Goal: Transaction & Acquisition: Purchase product/service

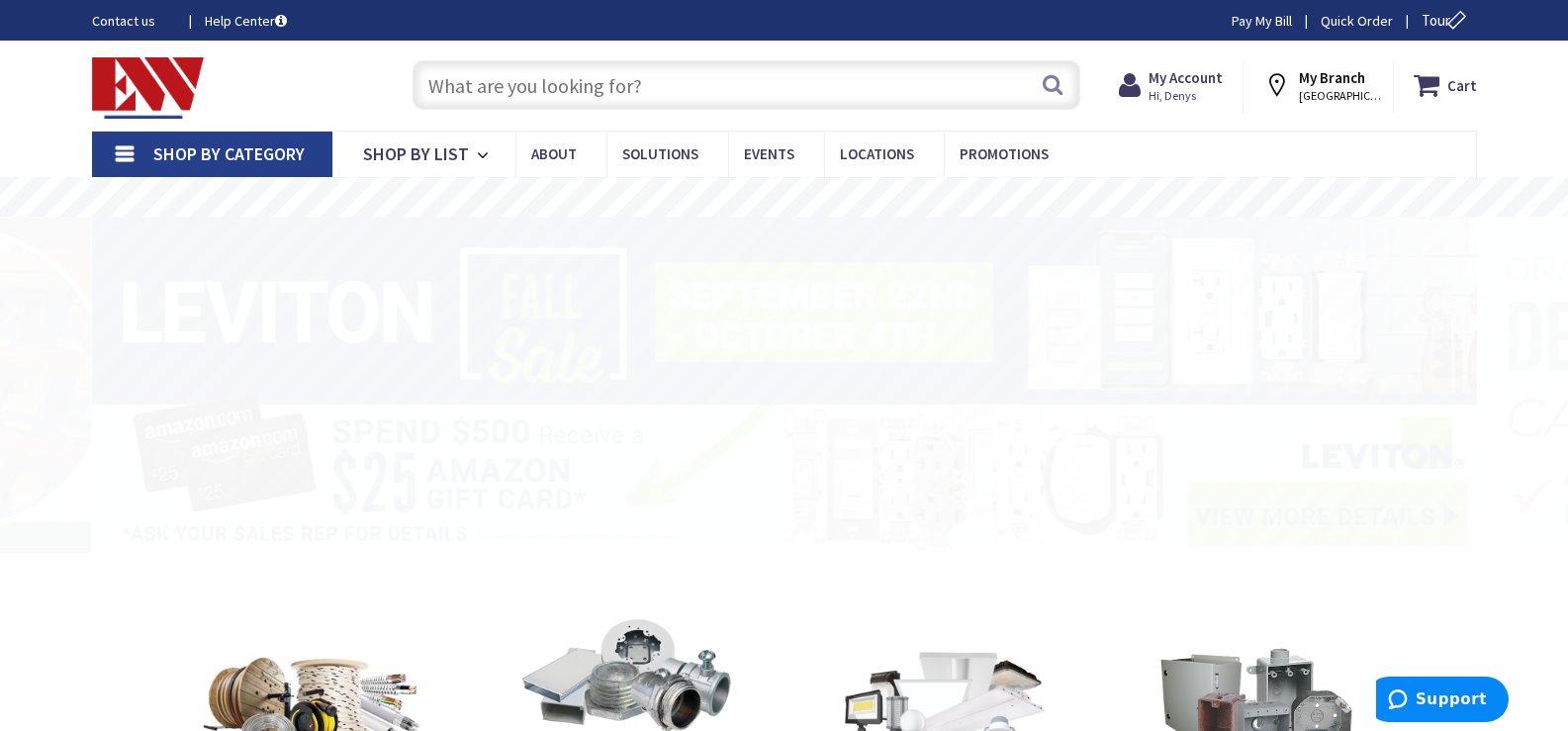
click at [501, 90] on input "text" at bounding box center [746, 85] width 667 height 50
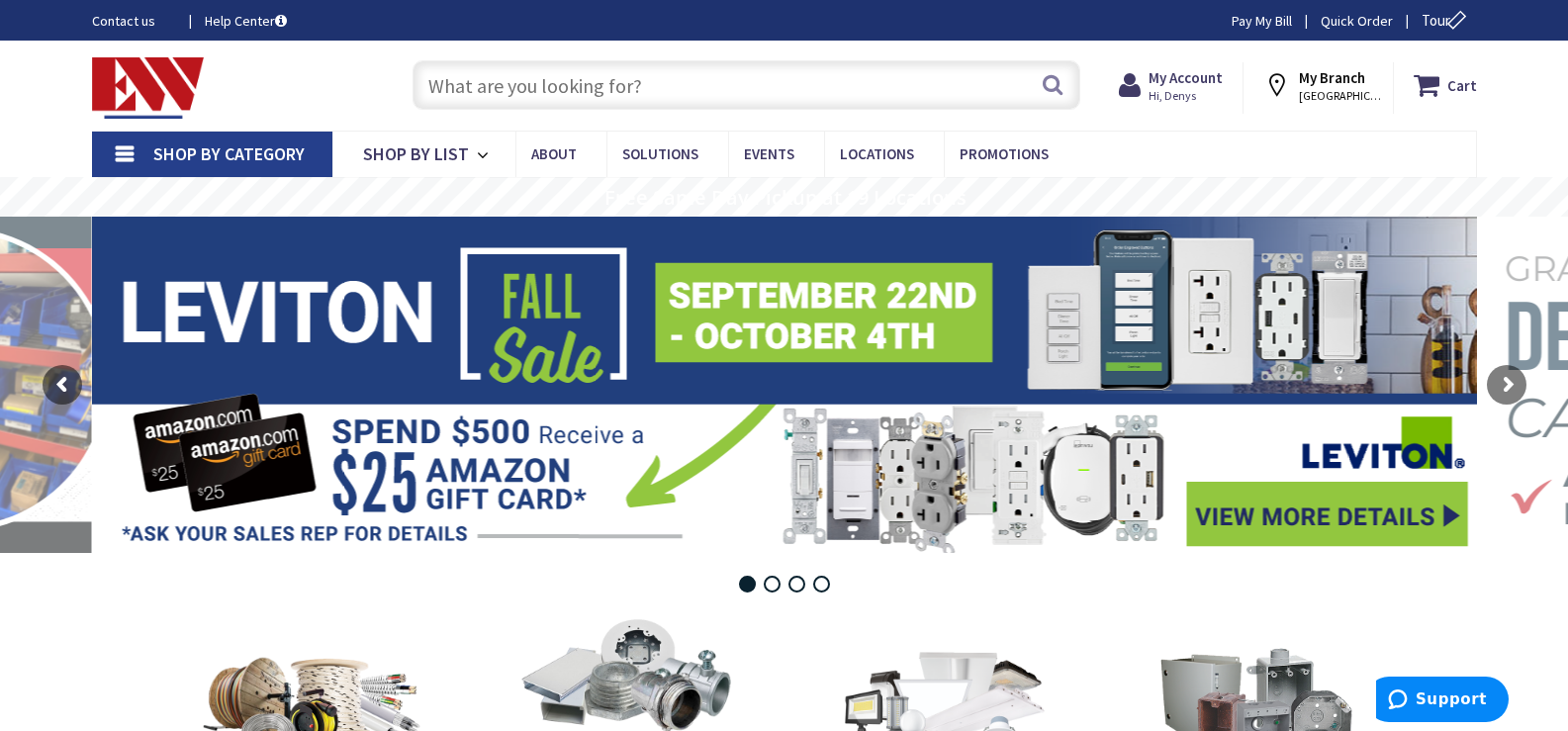
paste input "8141F"
type input "8141F"
click at [1056, 89] on button "Search" at bounding box center [1052, 84] width 26 height 45
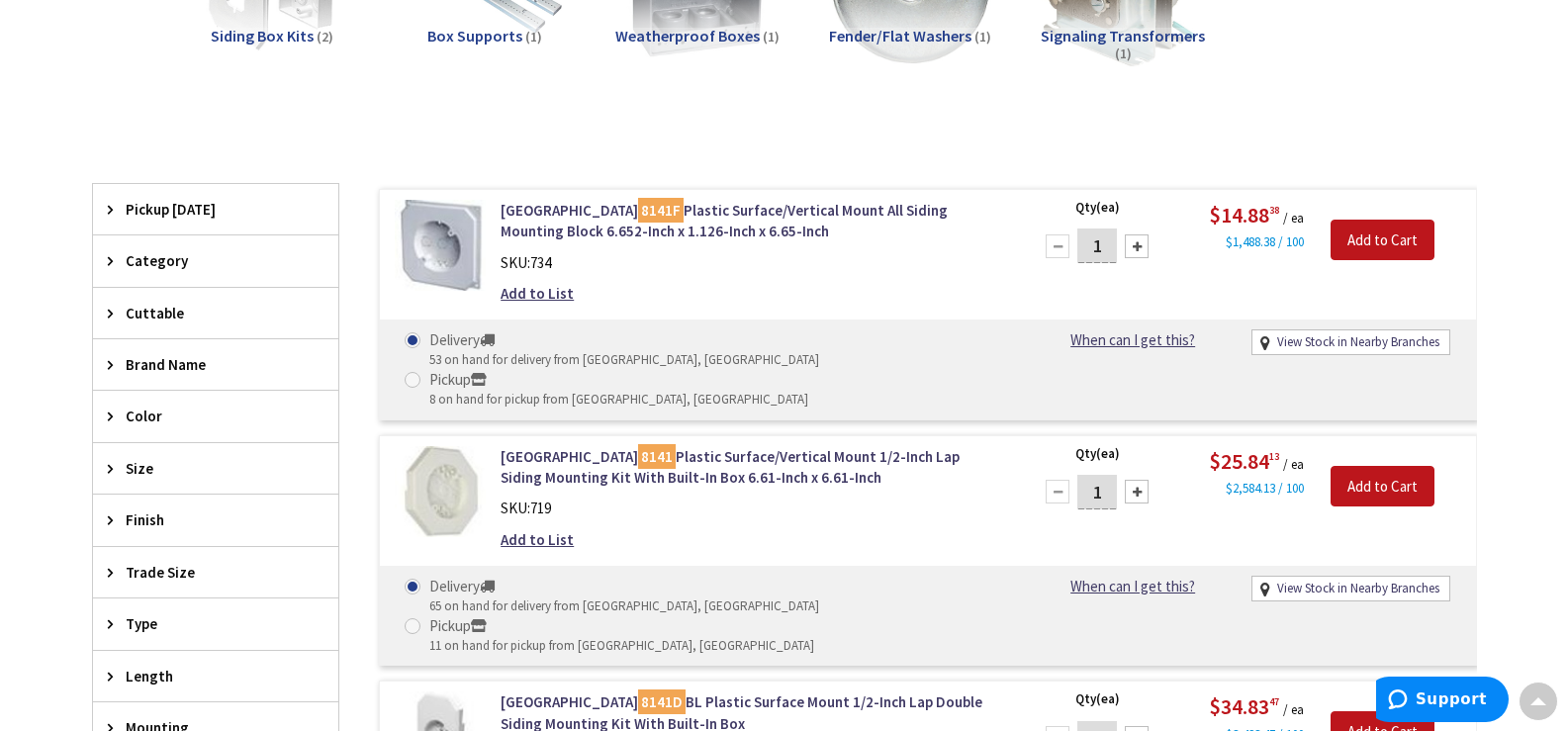
scroll to position [399, 0]
click at [1129, 480] on div at bounding box center [1136, 492] width 24 height 24
click at [1057, 480] on div at bounding box center [1057, 492] width 24 height 24
type input "1"
click at [1375, 466] on input "Add to Cart" at bounding box center [1382, 486] width 104 height 42
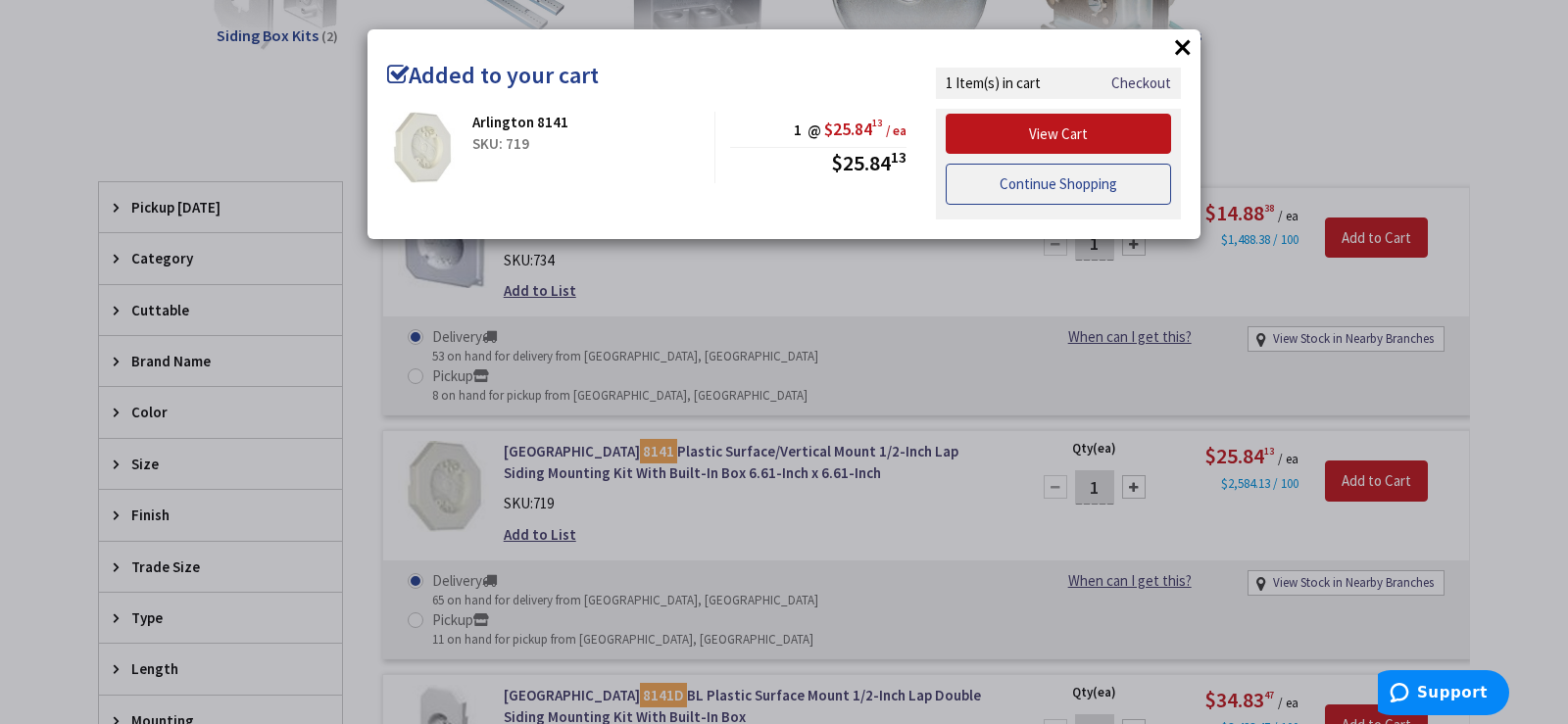
click at [1106, 191] on link "Continue Shopping" at bounding box center [1058, 184] width 226 height 41
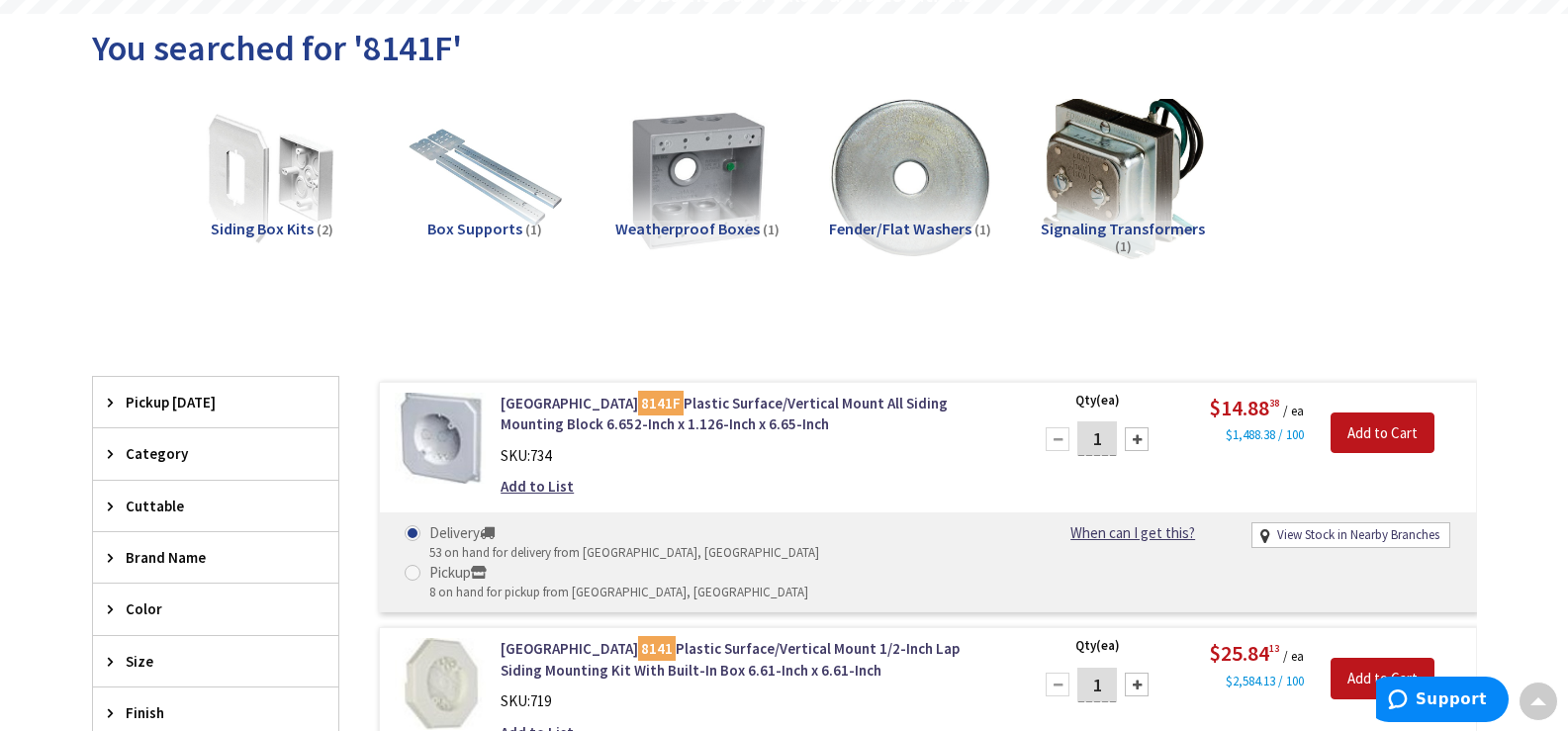
scroll to position [0, 0]
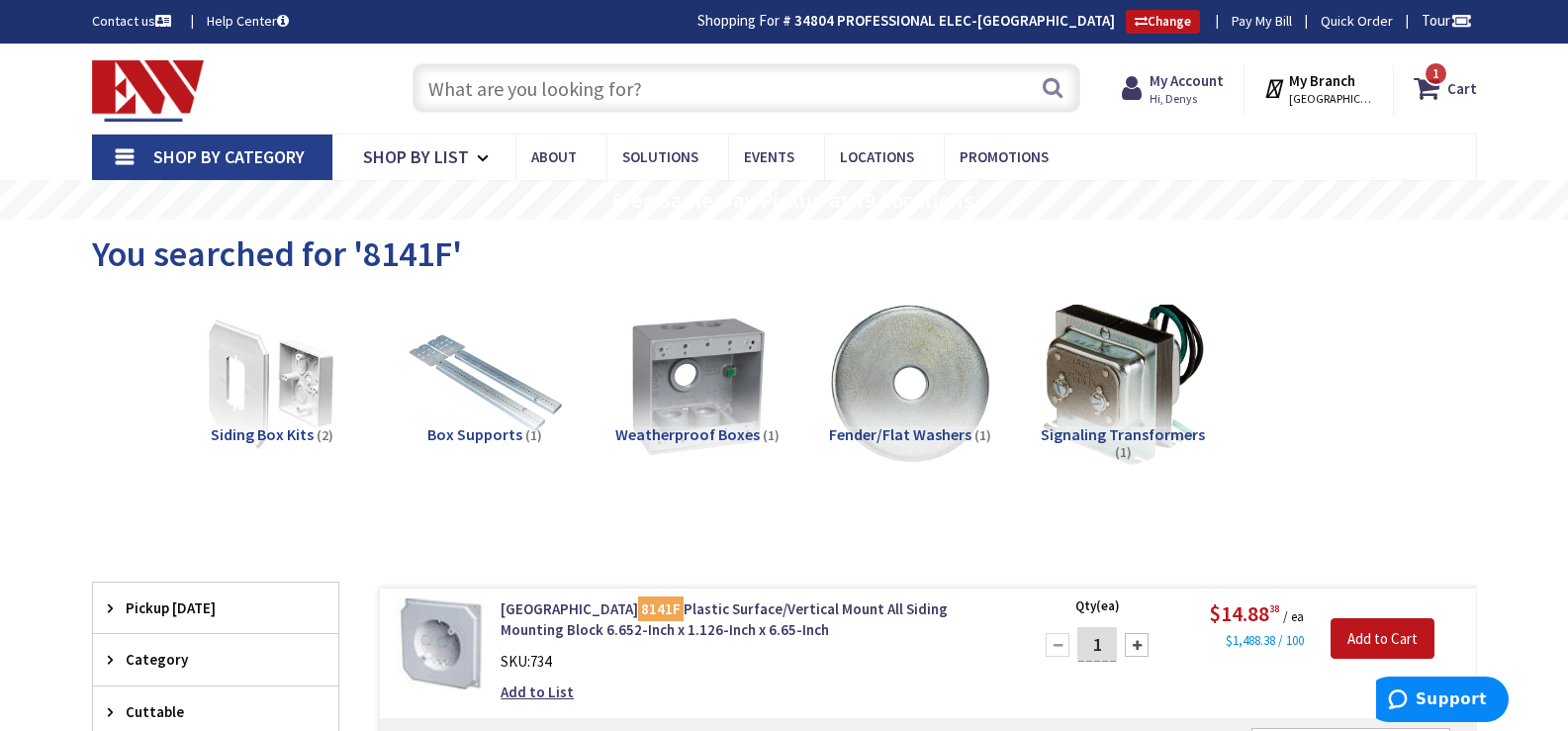
click at [701, 86] on input "text" at bounding box center [746, 88] width 667 height 50
paste input "DBHS1CGC"
type input "DBHS1CGC"
click at [1053, 81] on button "Search" at bounding box center [1052, 87] width 26 height 45
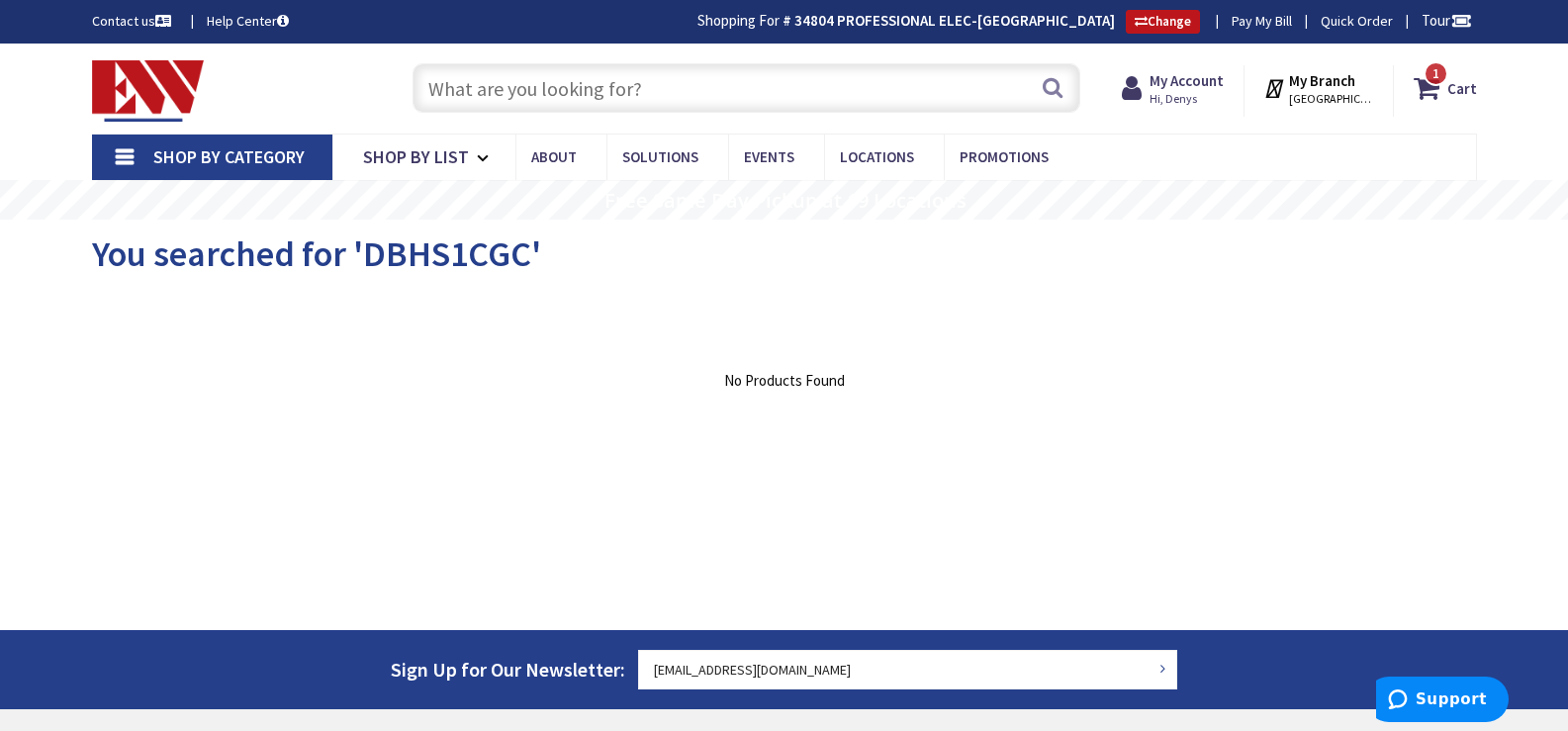
click at [512, 102] on input "text" at bounding box center [746, 88] width 667 height 50
paste input "DBHS1CGC"
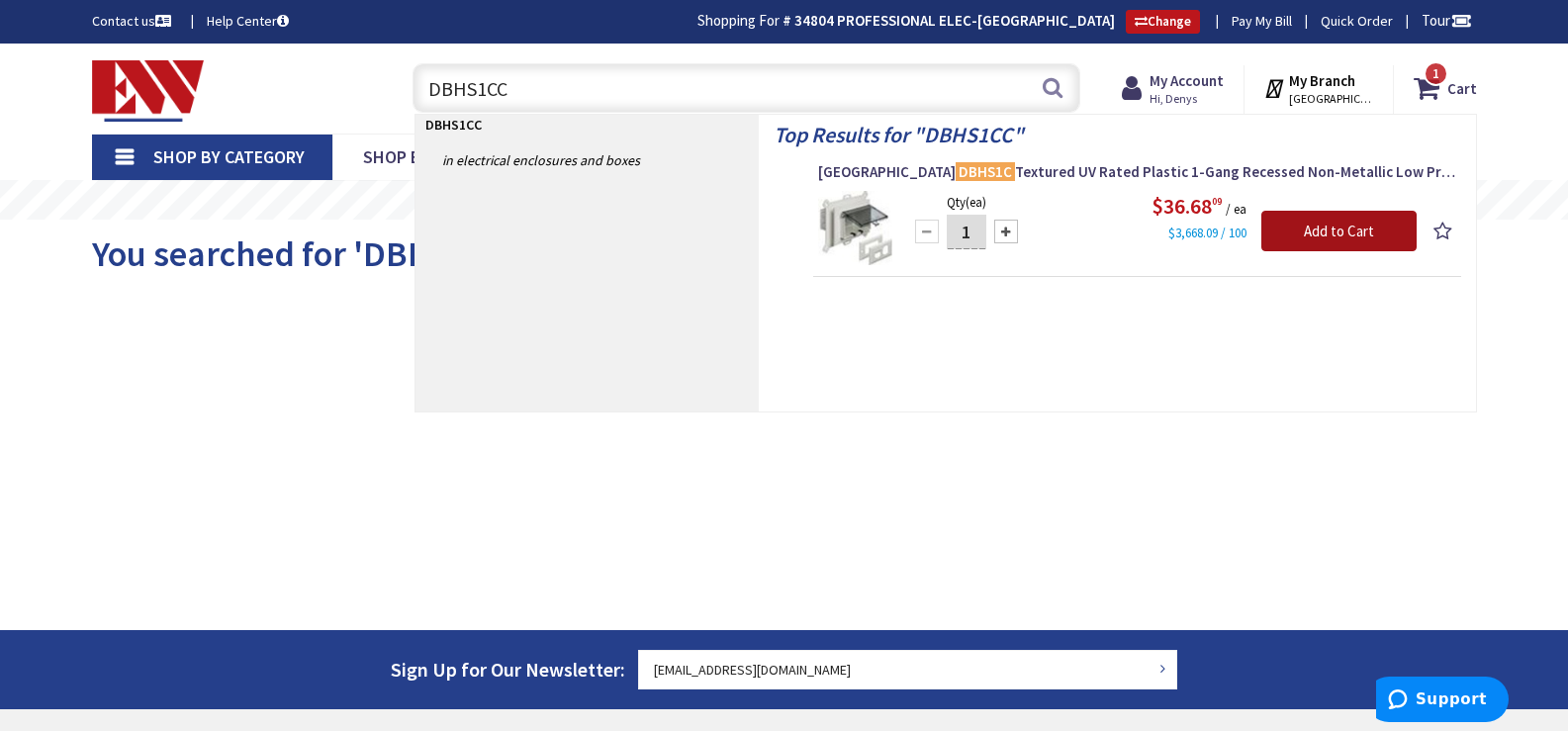
click at [1285, 230] on input "Add to Cart" at bounding box center [1338, 232] width 155 height 42
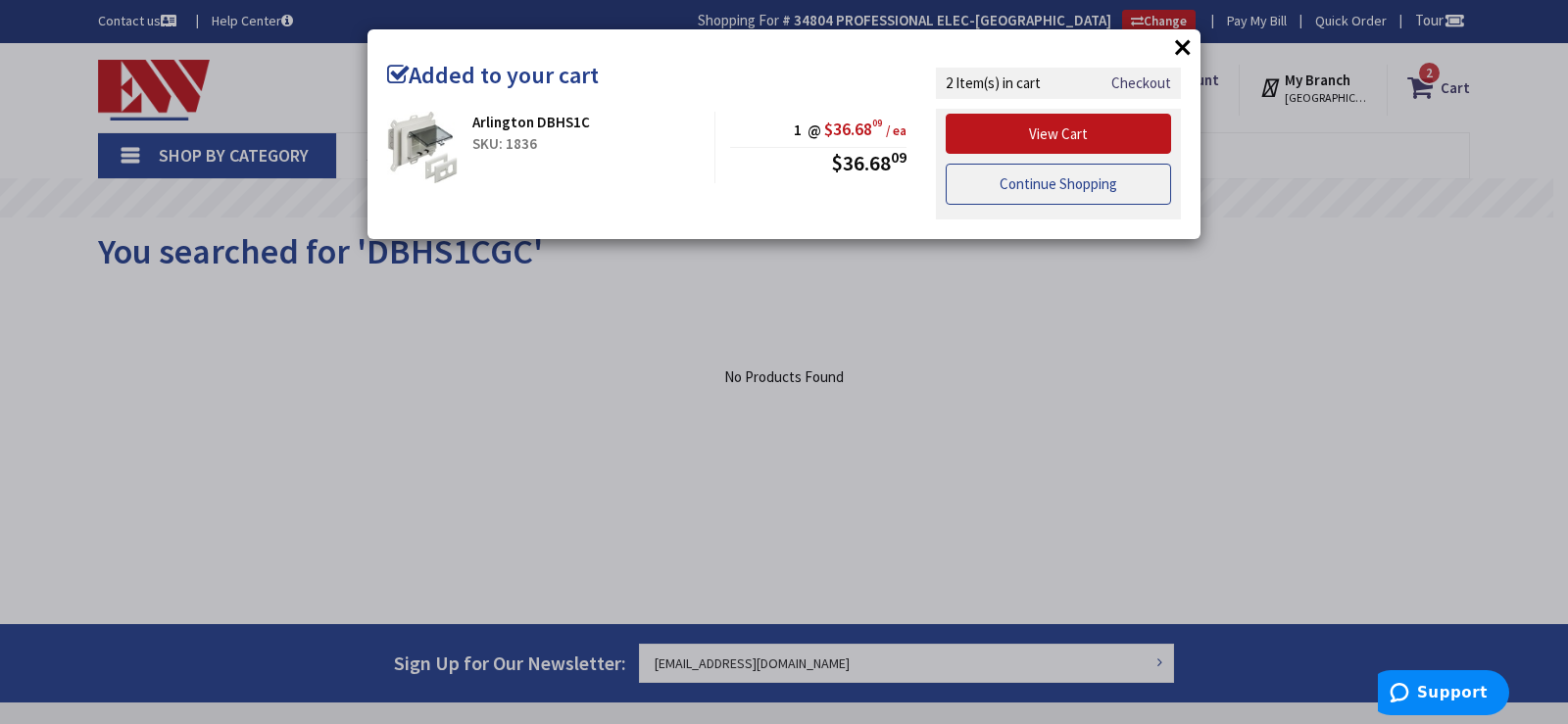
click at [1104, 187] on link "Continue Shopping" at bounding box center [1058, 184] width 226 height 41
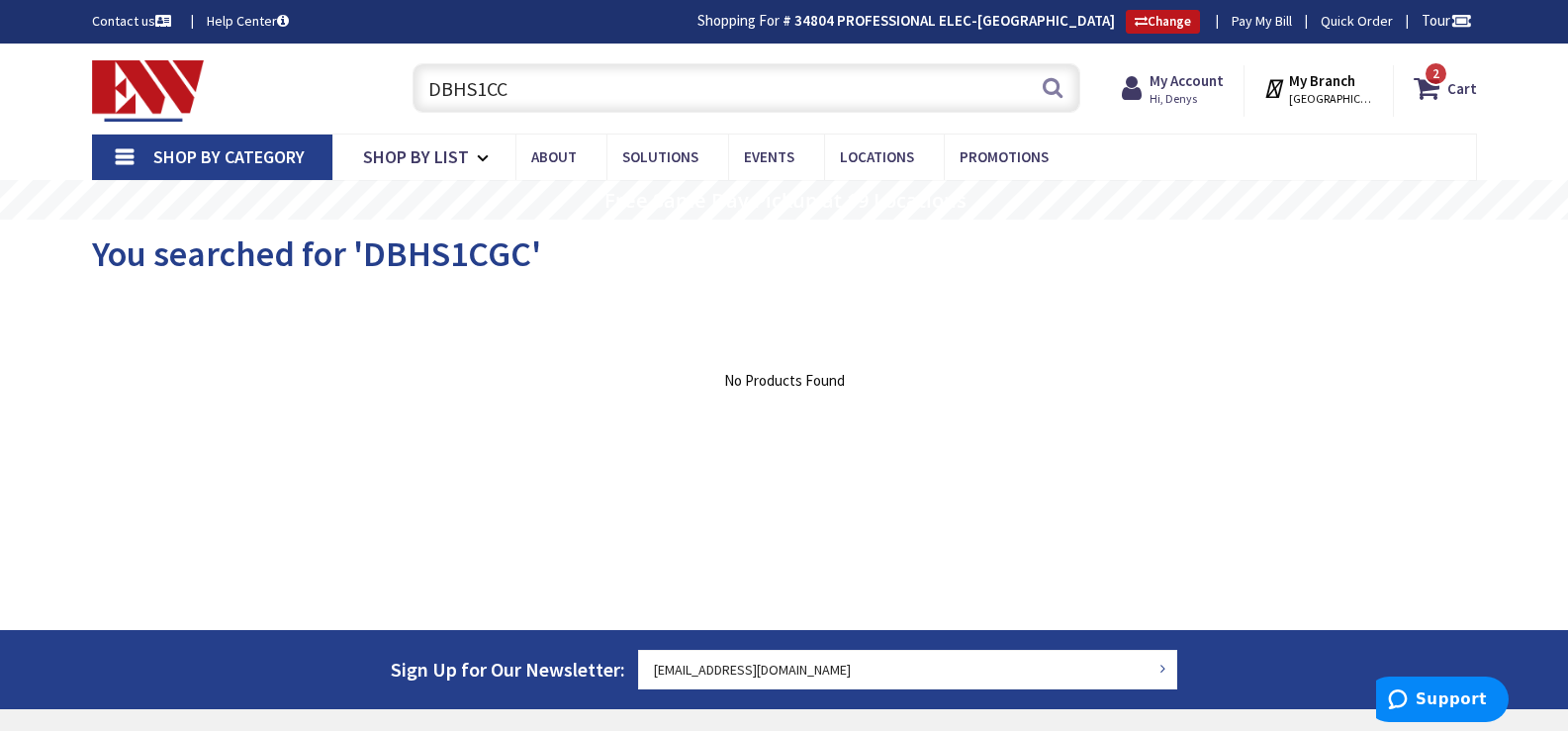
click at [540, 91] on input "DBHS1CC" at bounding box center [746, 88] width 667 height 50
drag, startPoint x: 540, startPoint y: 91, endPoint x: 440, endPoint y: 83, distance: 100.3
click at [440, 83] on input "DBHS1CC" at bounding box center [746, 88] width 667 height 50
paste input "02710-065-000"
type input "02710-065-000"
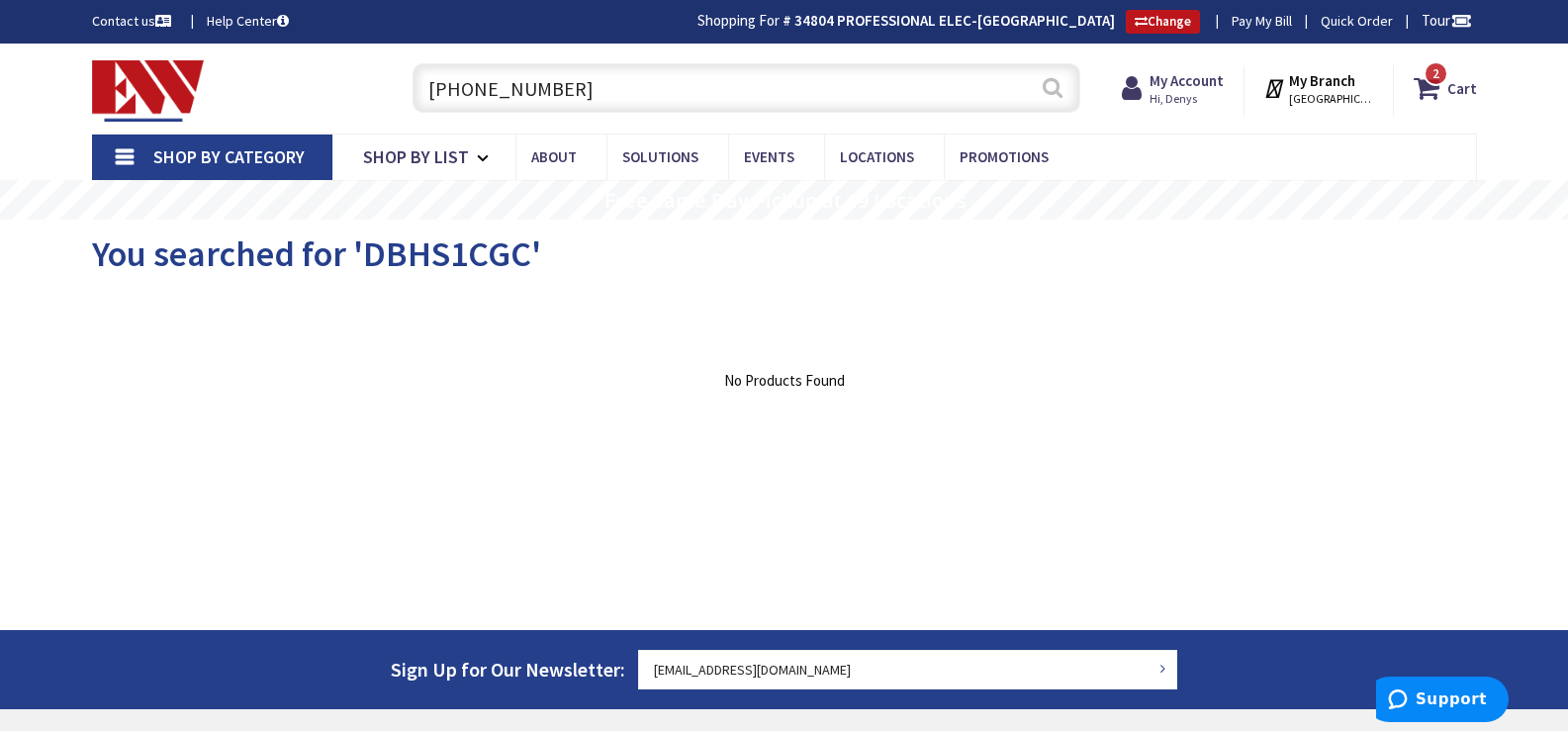
click at [1058, 94] on button "Search" at bounding box center [1052, 87] width 26 height 45
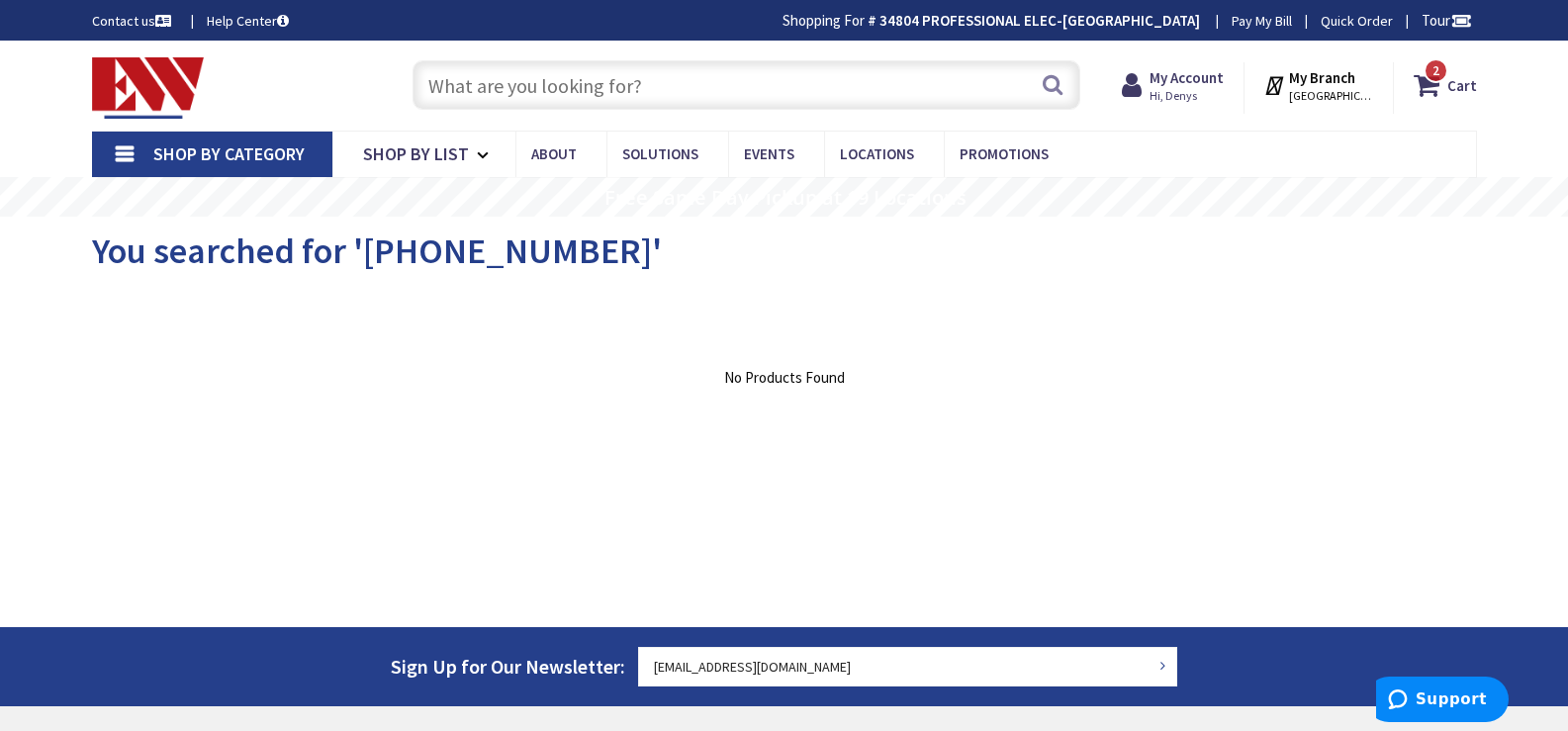
click at [498, 86] on input "text" at bounding box center [746, 85] width 667 height 50
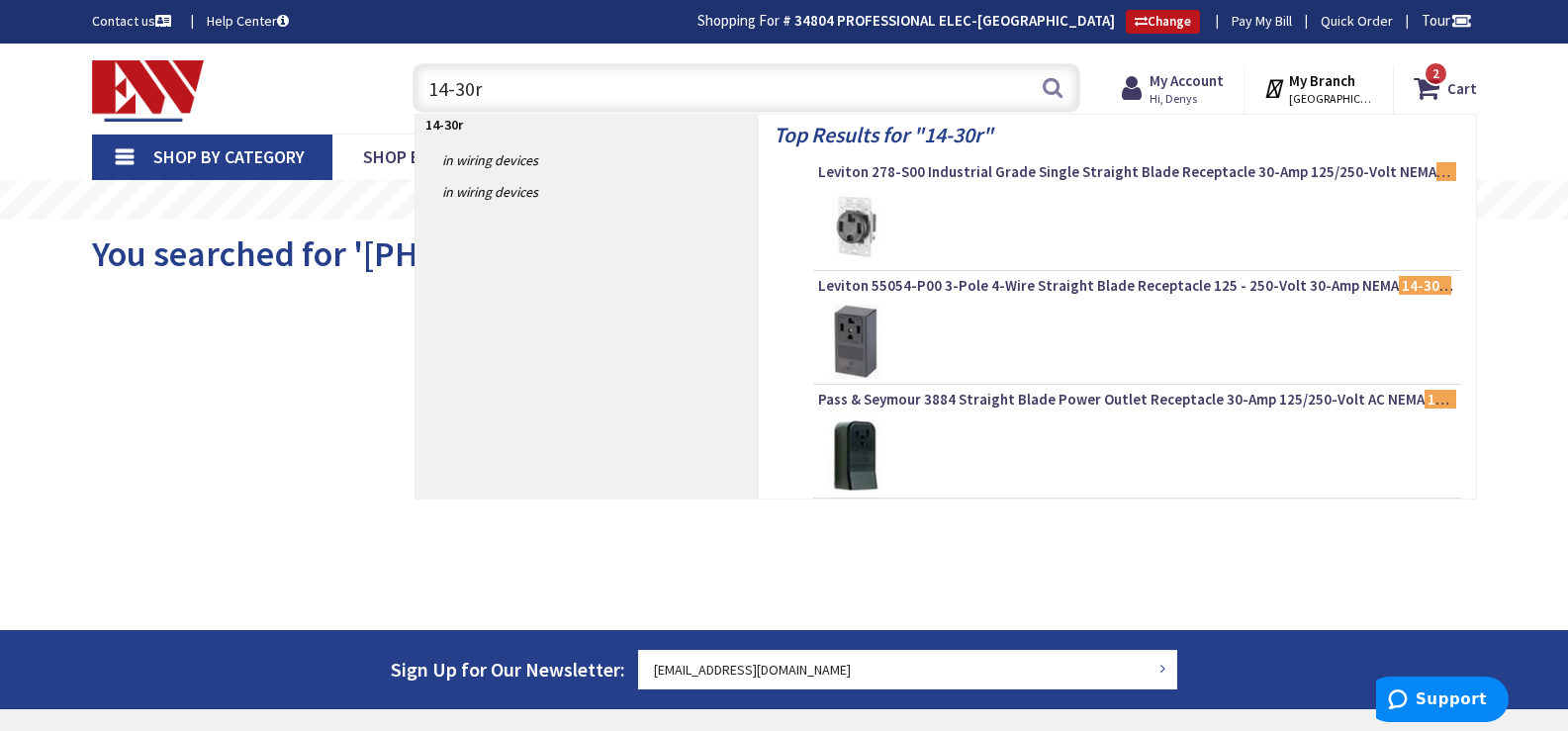
type input "14-30r"
click at [127, 153] on link "Shop By Category" at bounding box center [212, 157] width 241 height 46
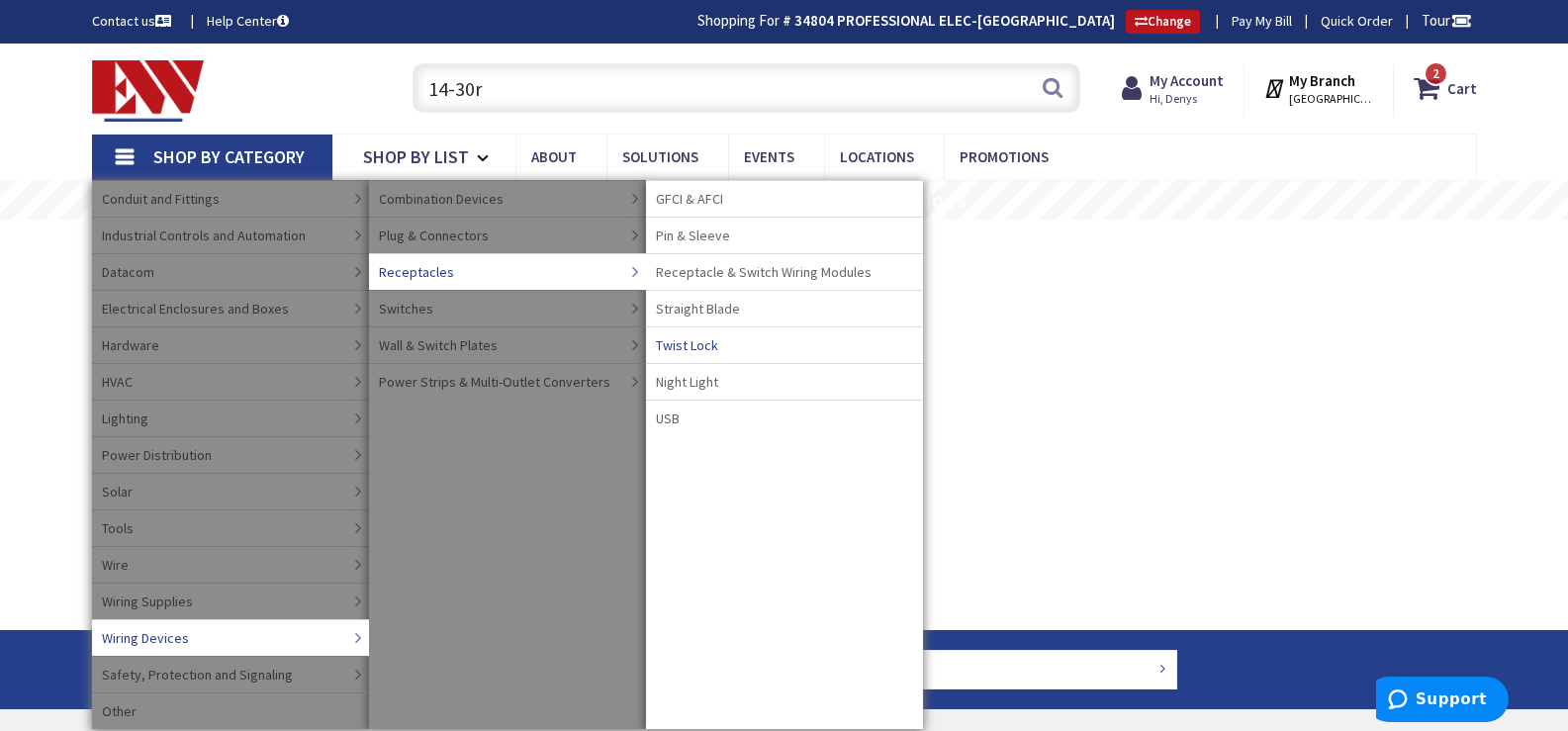
click at [711, 345] on span "Twist Lock" at bounding box center [686, 346] width 62 height 20
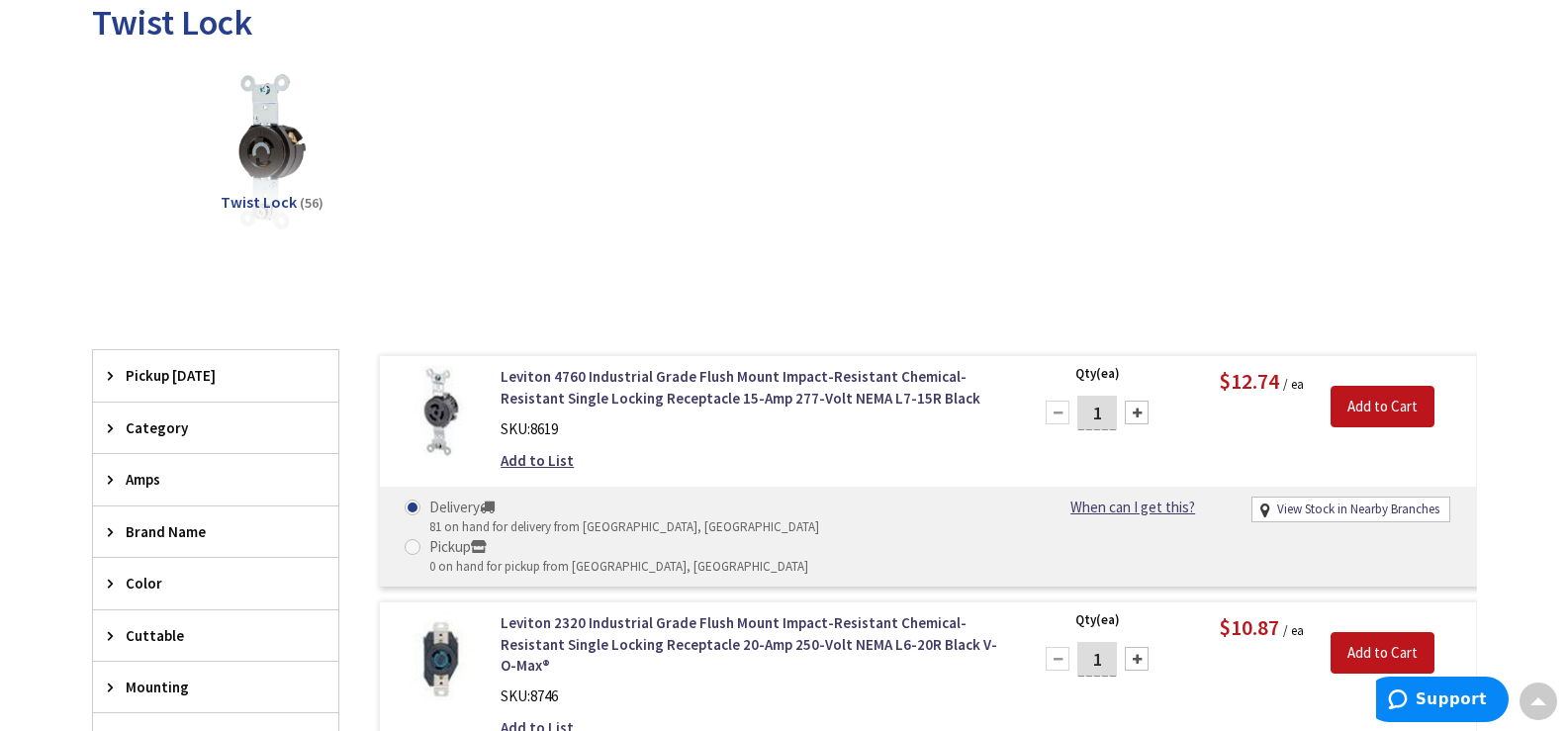
scroll to position [593, 0]
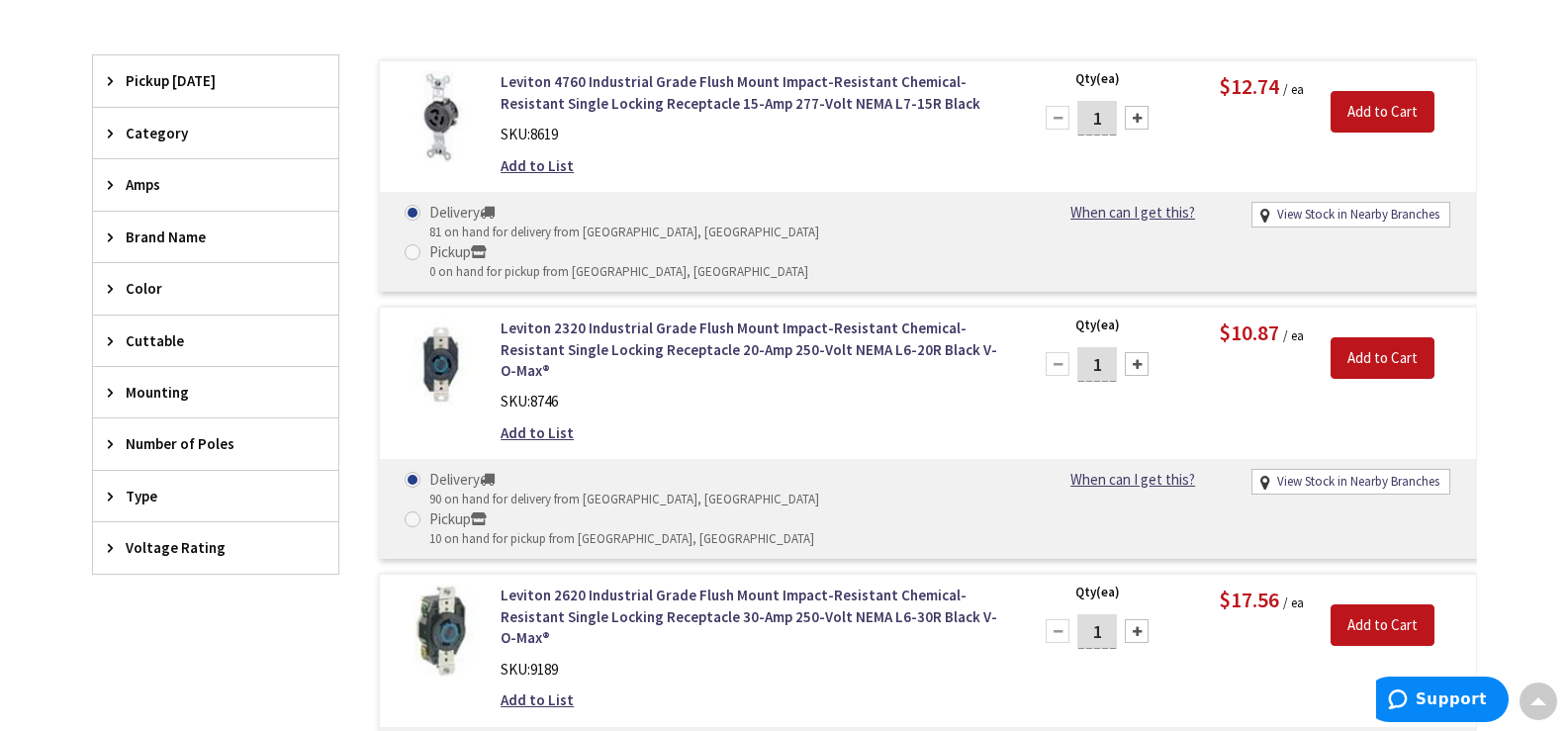
click at [160, 176] on span "Amps" at bounding box center [206, 184] width 161 height 21
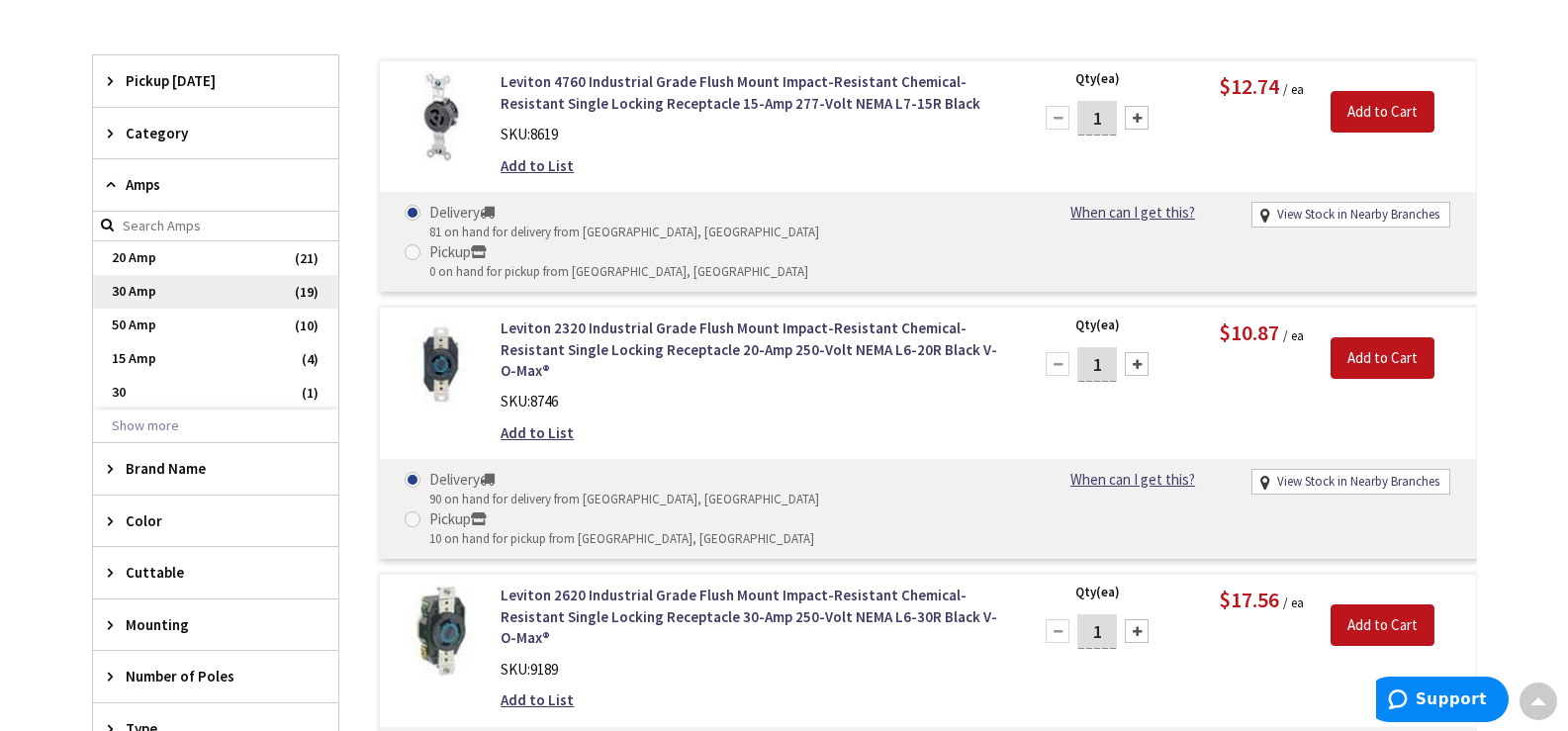
click at [144, 292] on span "30 Amp" at bounding box center [216, 292] width 245 height 34
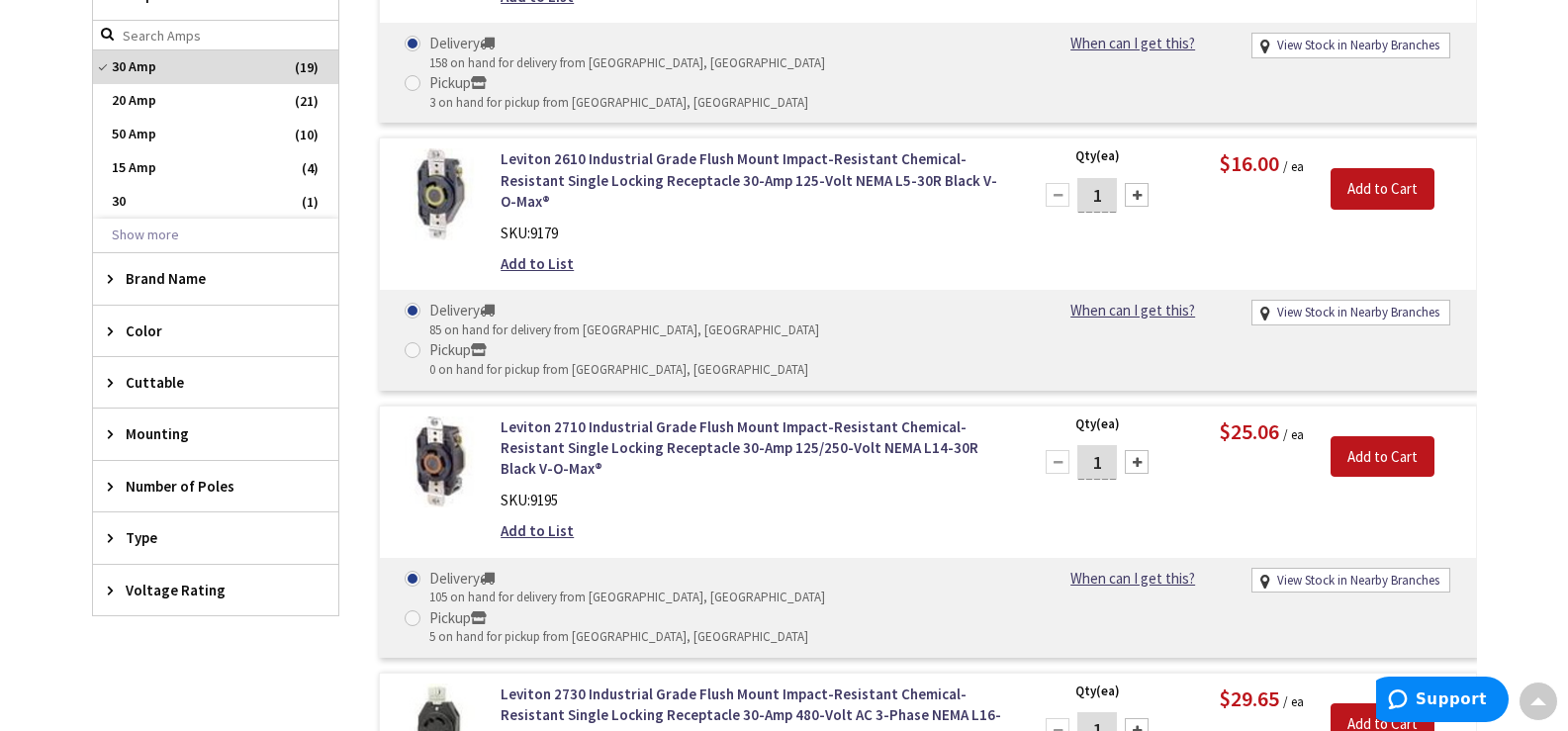
scroll to position [794, 0]
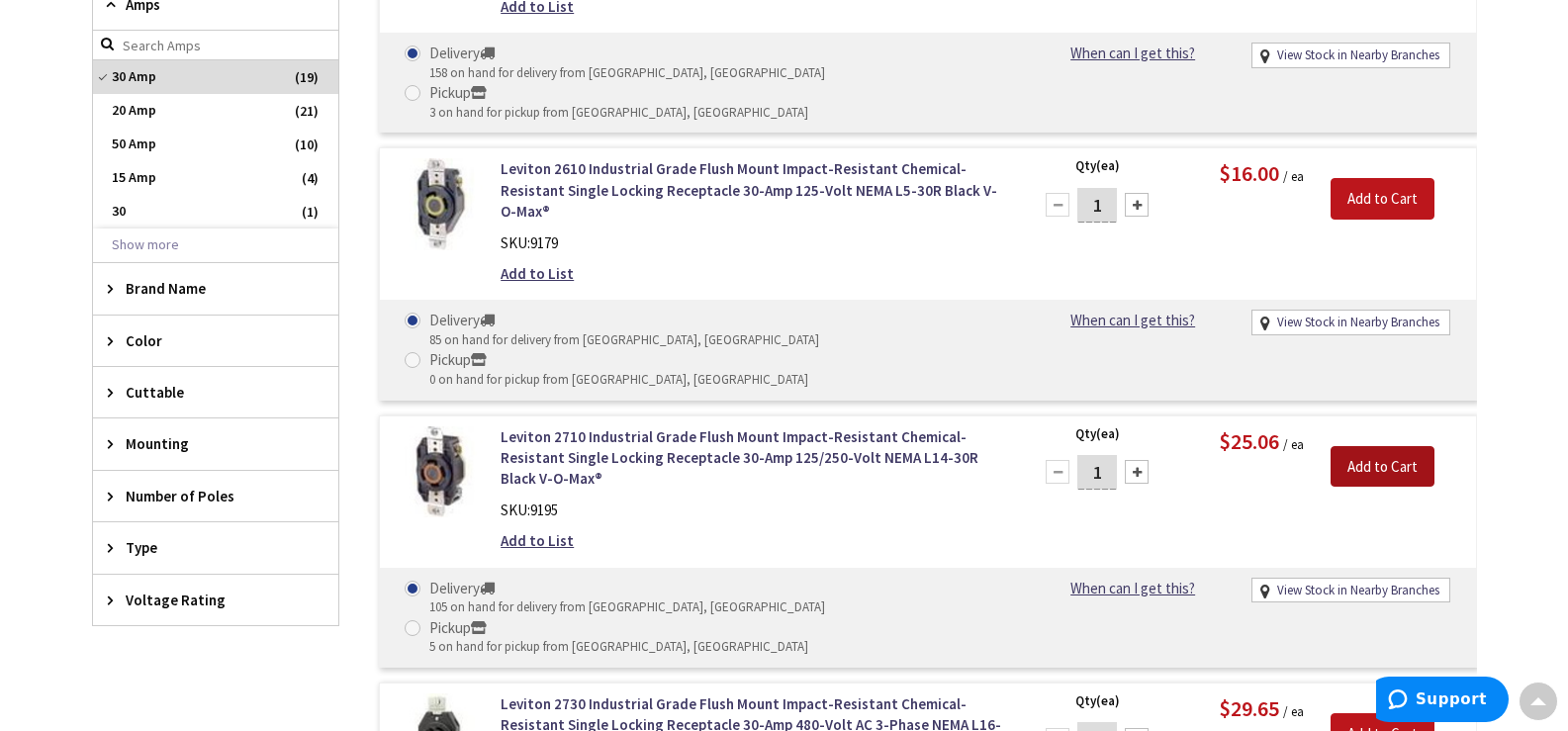
click at [1359, 447] on input "Add to Cart" at bounding box center [1382, 468] width 104 height 42
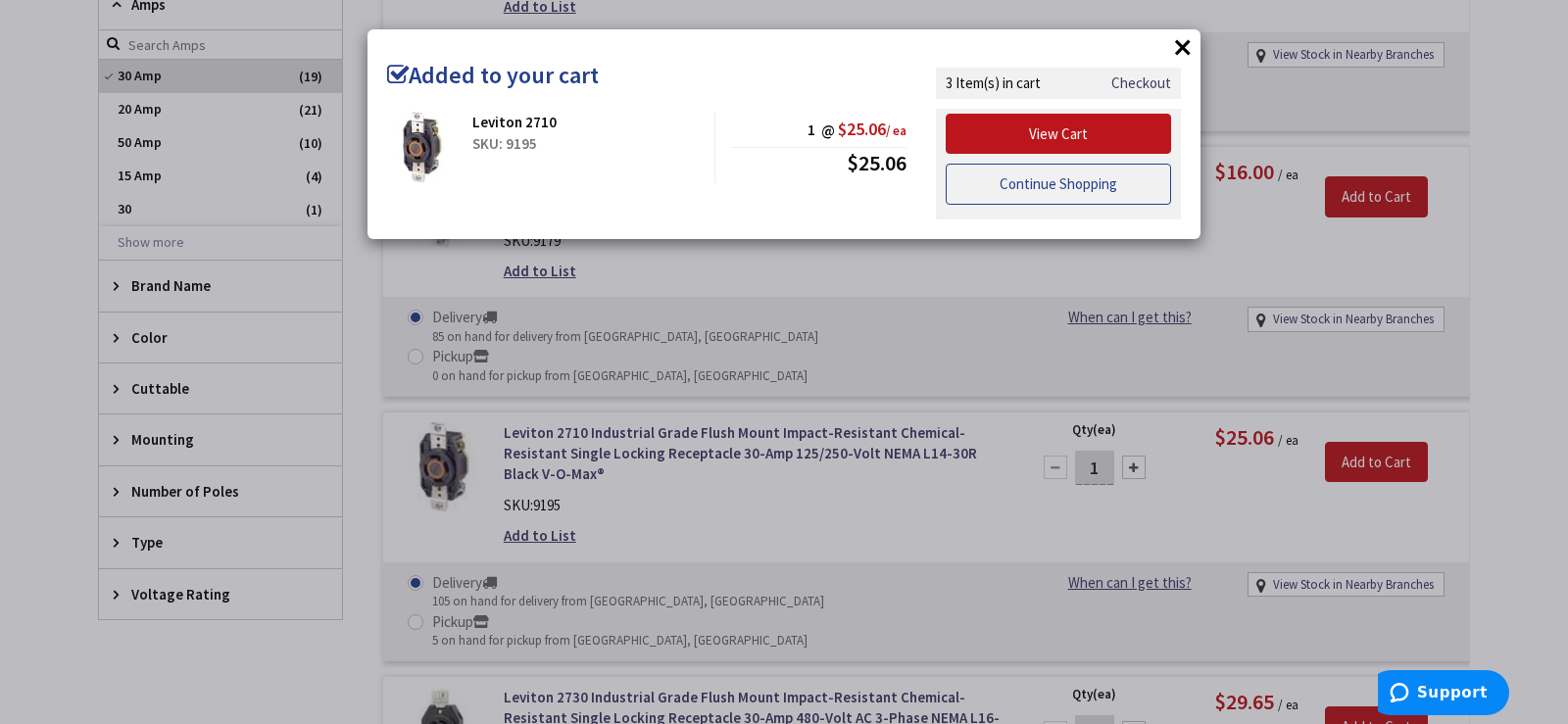
click at [1024, 189] on link "Continue Shopping" at bounding box center [1058, 184] width 226 height 41
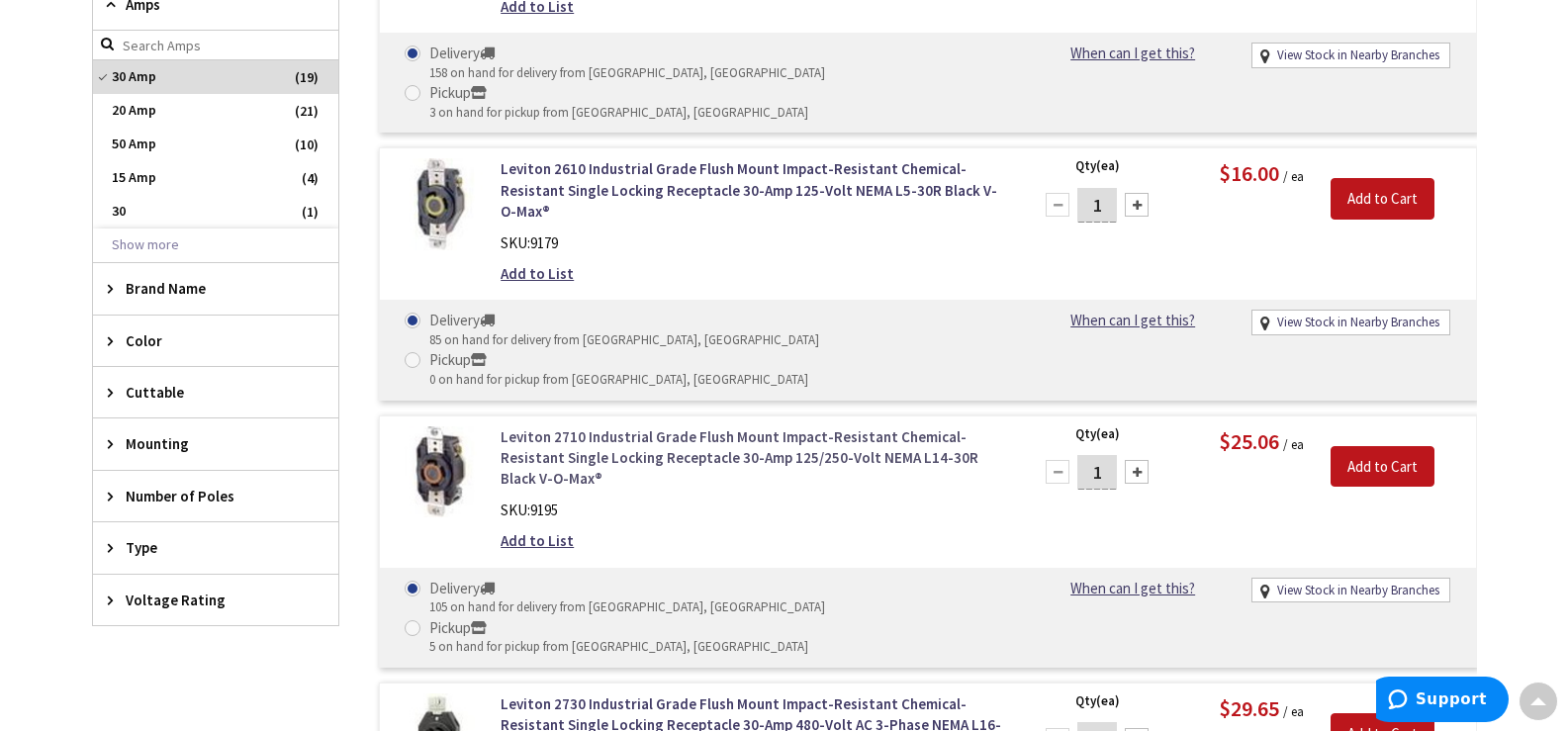
click at [724, 427] on link "Leviton 2710 Industrial Grade Flush Mount Impact-Resistant Chemical-Resistant S…" at bounding box center [752, 459] width 504 height 63
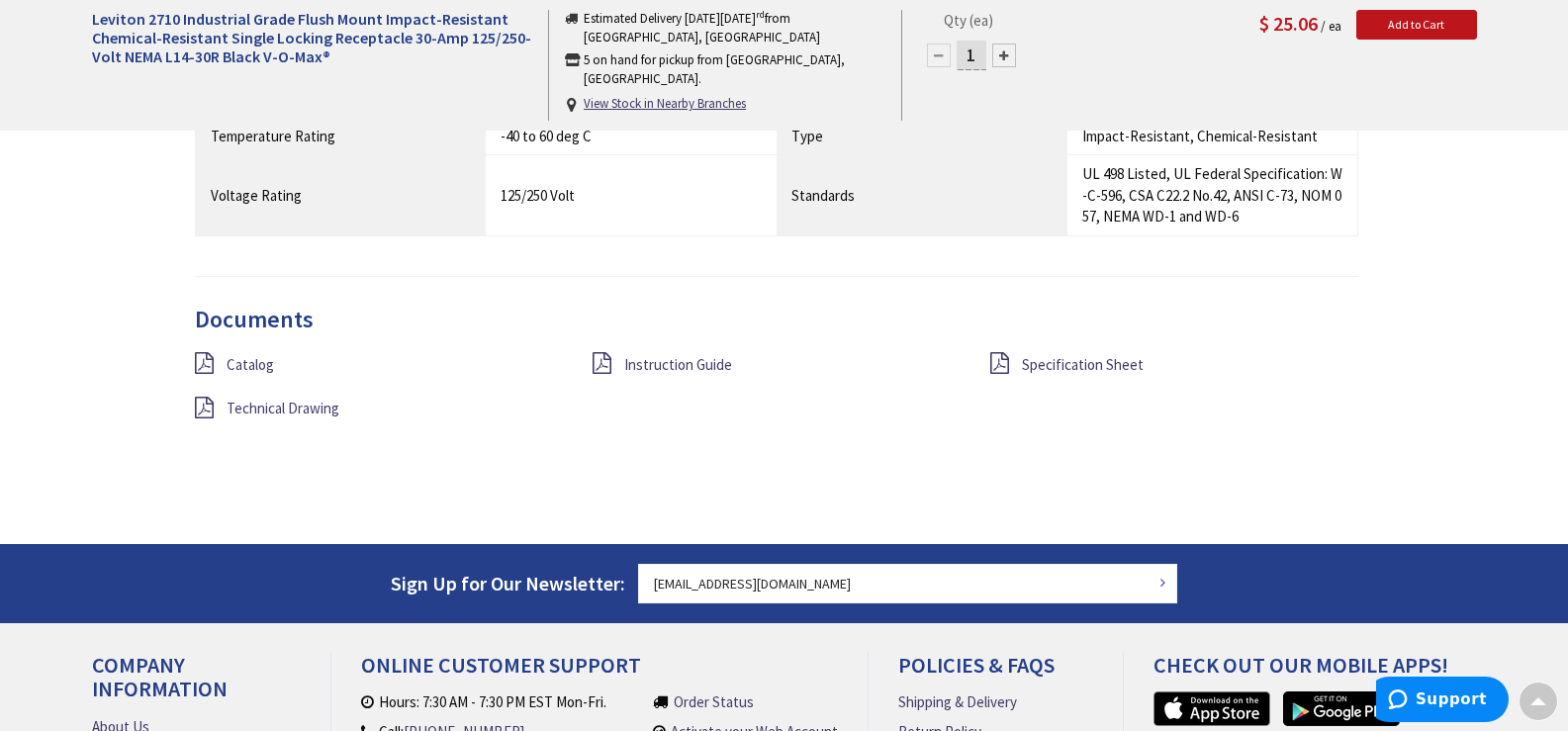
scroll to position [1686, 0]
click at [305, 408] on span "Technical Drawing" at bounding box center [283, 408] width 113 height 19
click at [1075, 359] on span "Specification Sheet" at bounding box center [1082, 365] width 122 height 19
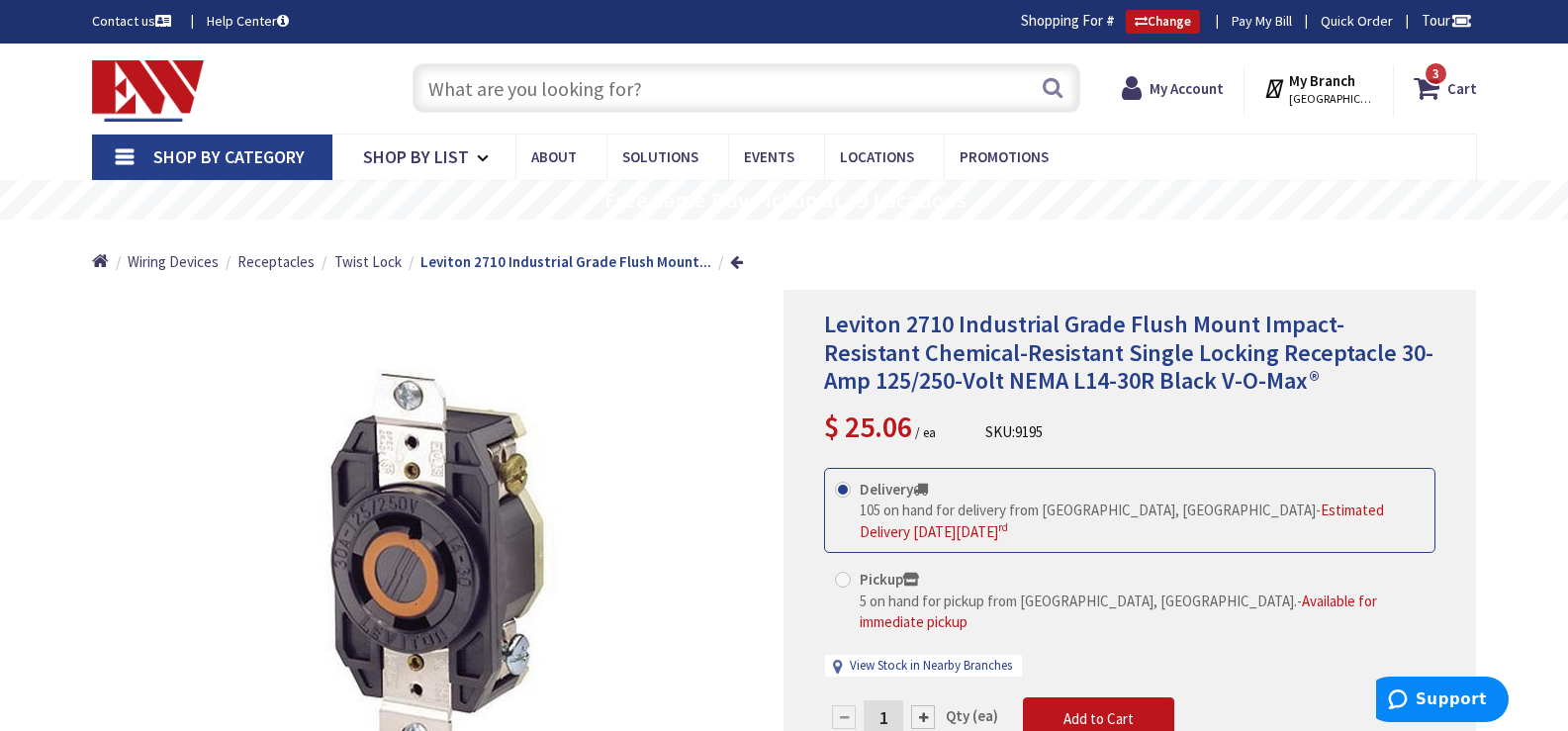
click at [130, 157] on link "Shop By Category" at bounding box center [212, 157] width 241 height 46
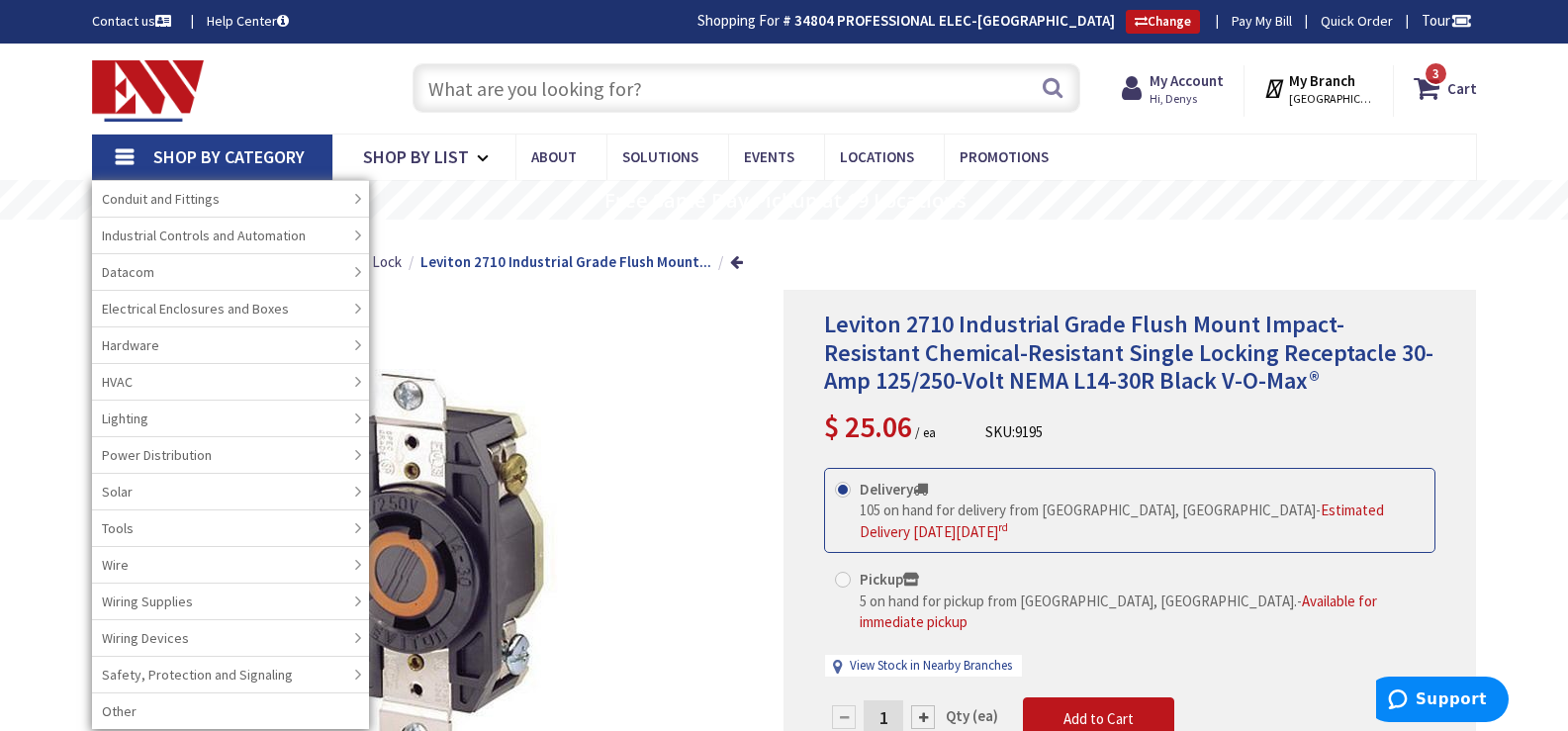
click at [540, 89] on input "text" at bounding box center [746, 88] width 667 height 50
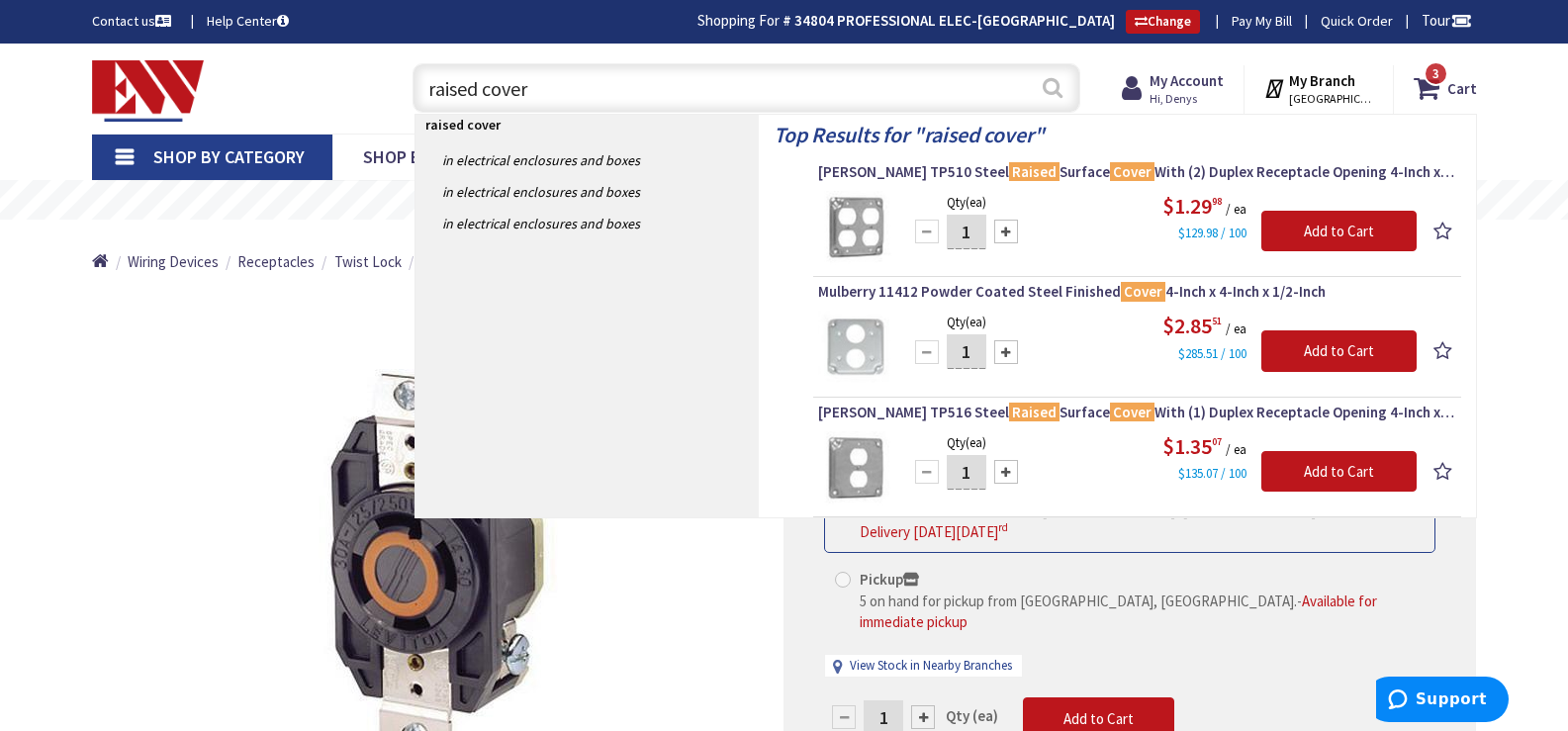
type input "raised cover"
click at [1052, 82] on button "Search" at bounding box center [1052, 87] width 26 height 45
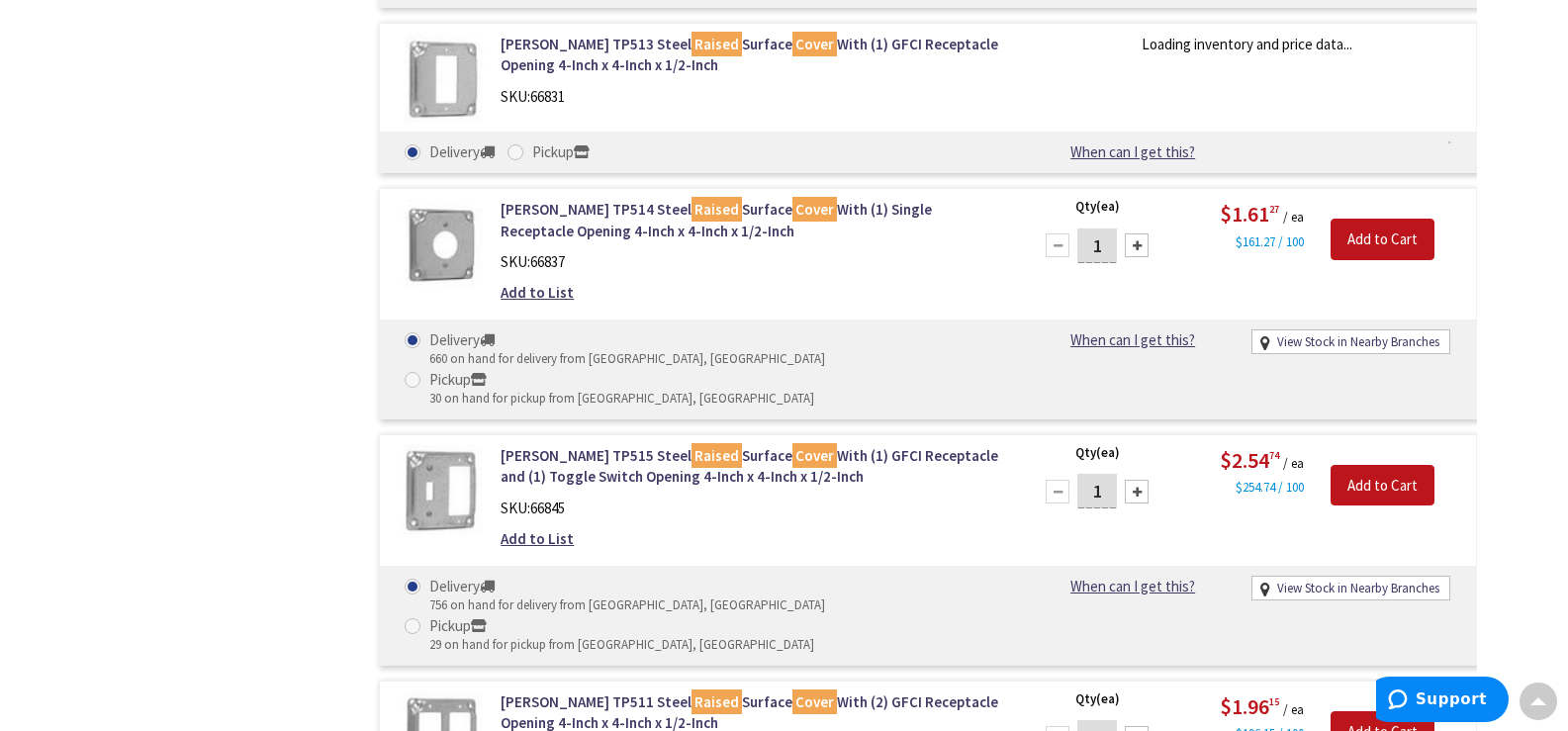
scroll to position [1386, 0]
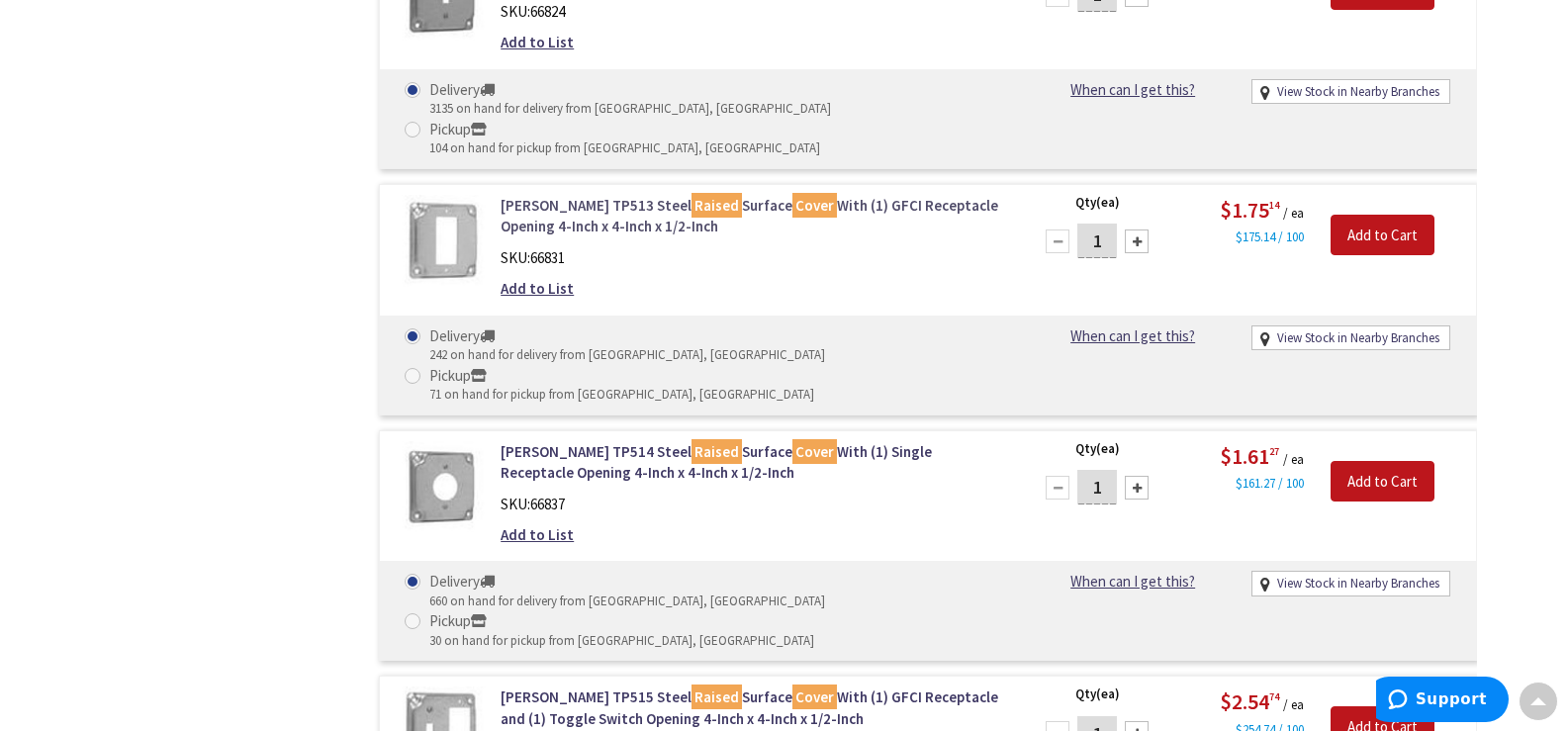
click at [608, 195] on link "Crouse-Hinds TP513 Steel Raised Surface Cover With (1) GFCI Receptacle Opening …" at bounding box center [752, 216] width 504 height 43
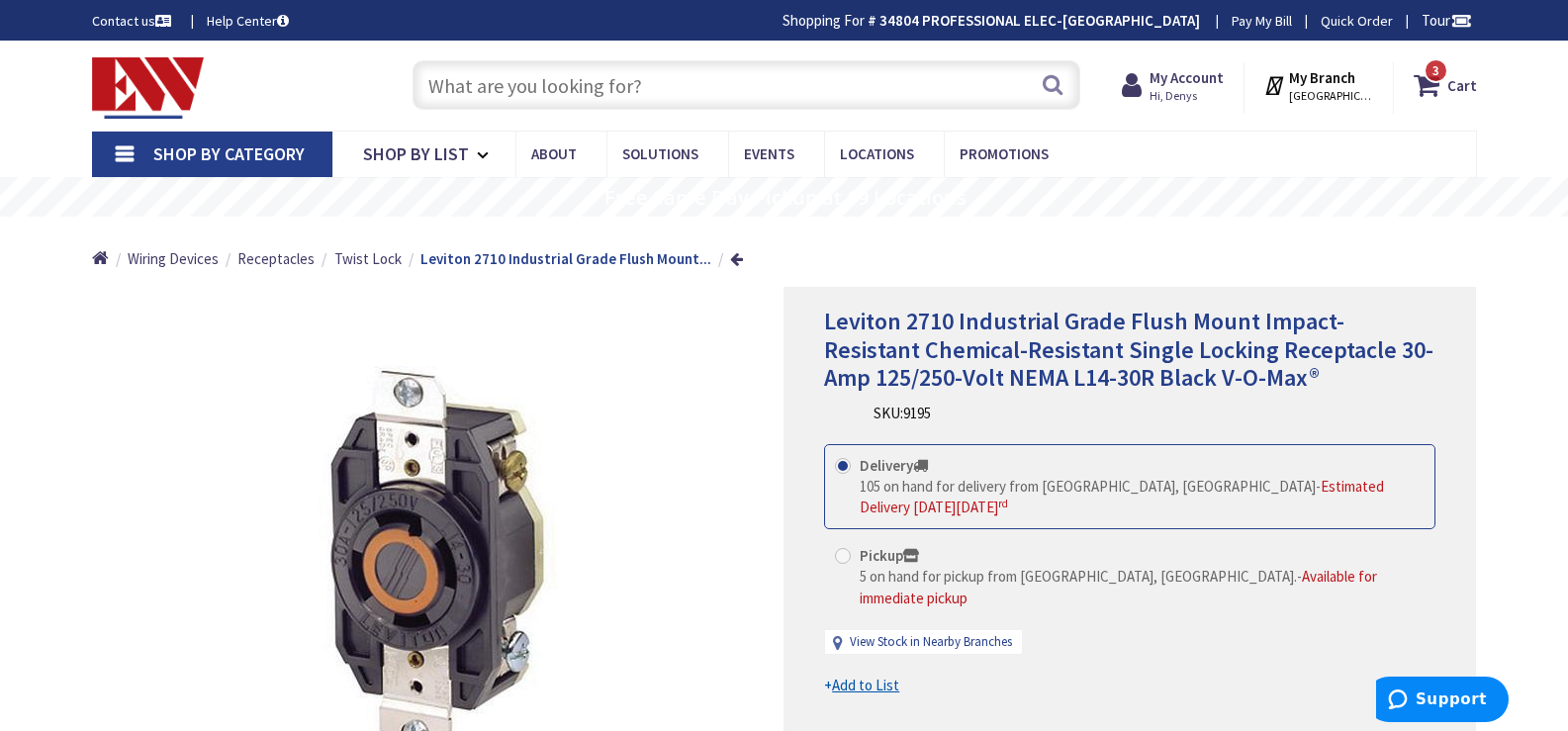
click at [815, 81] on input "text" at bounding box center [746, 85] width 667 height 50
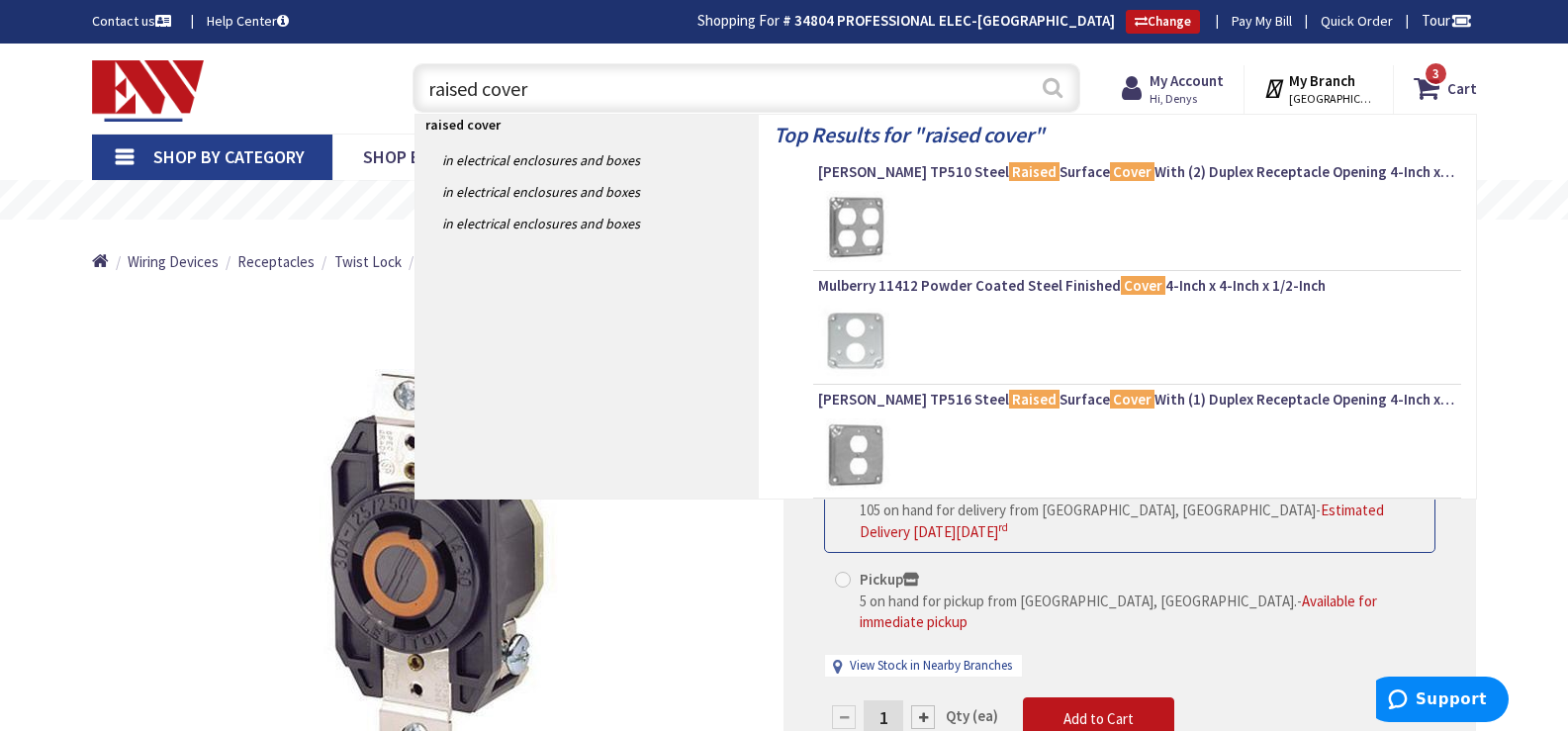
type input "raised cover"
click at [1055, 89] on button "Search" at bounding box center [1052, 87] width 26 height 45
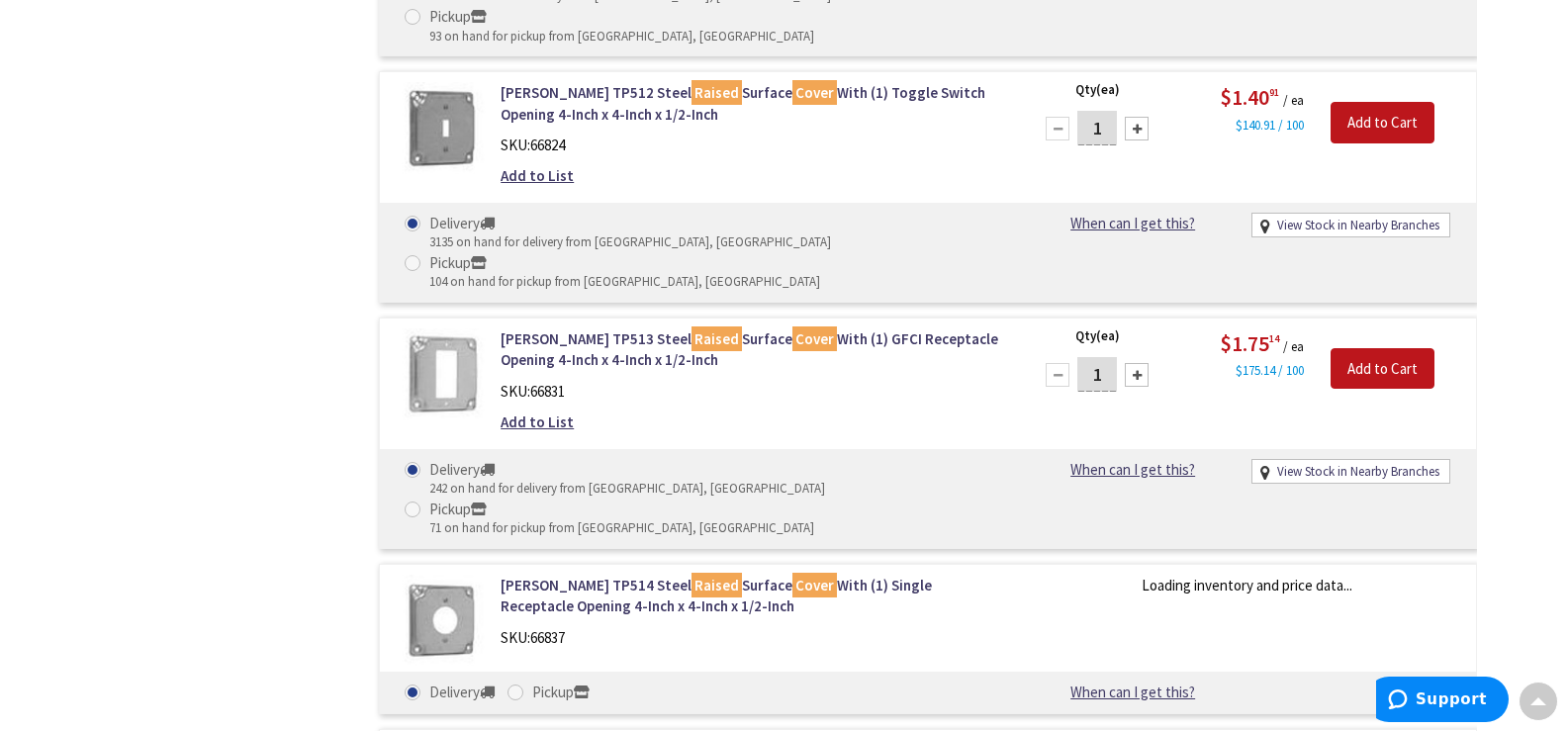
scroll to position [1386, 0]
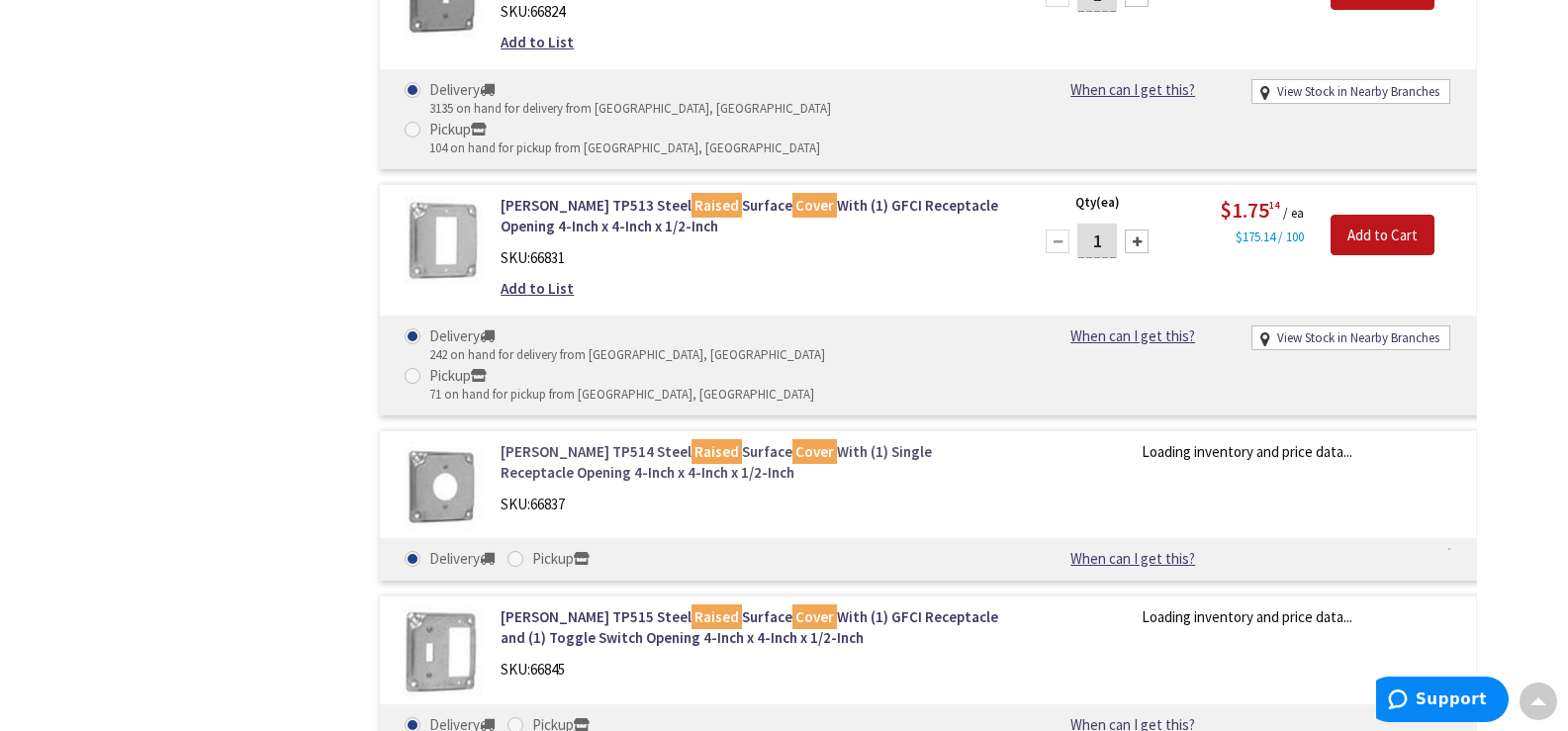
click at [579, 442] on link "[PERSON_NAME] TP514 Steel Raised Surface Cover With (1) Single Receptacle Openi…" at bounding box center [752, 463] width 504 height 43
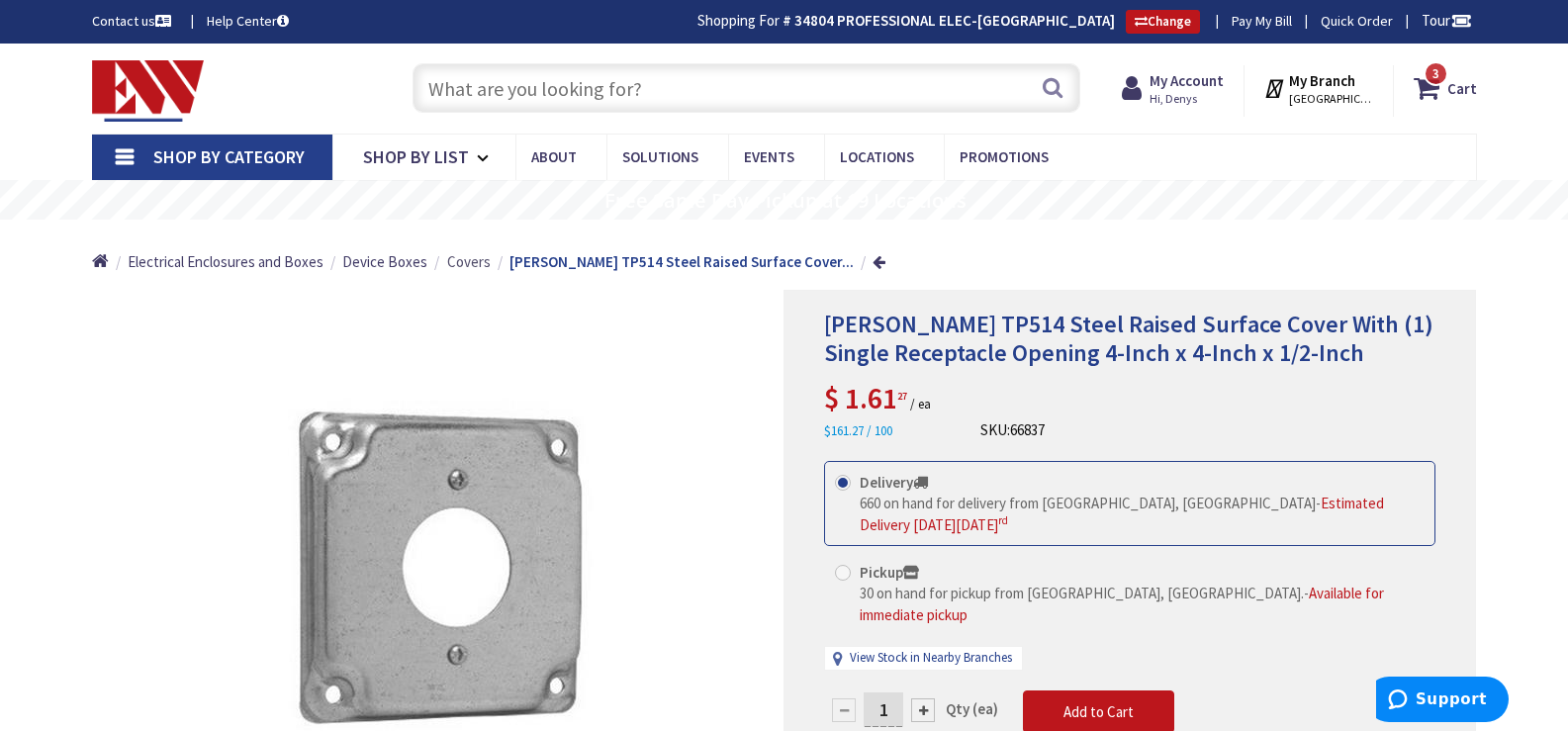
click at [466, 266] on span "Covers" at bounding box center [469, 261] width 44 height 19
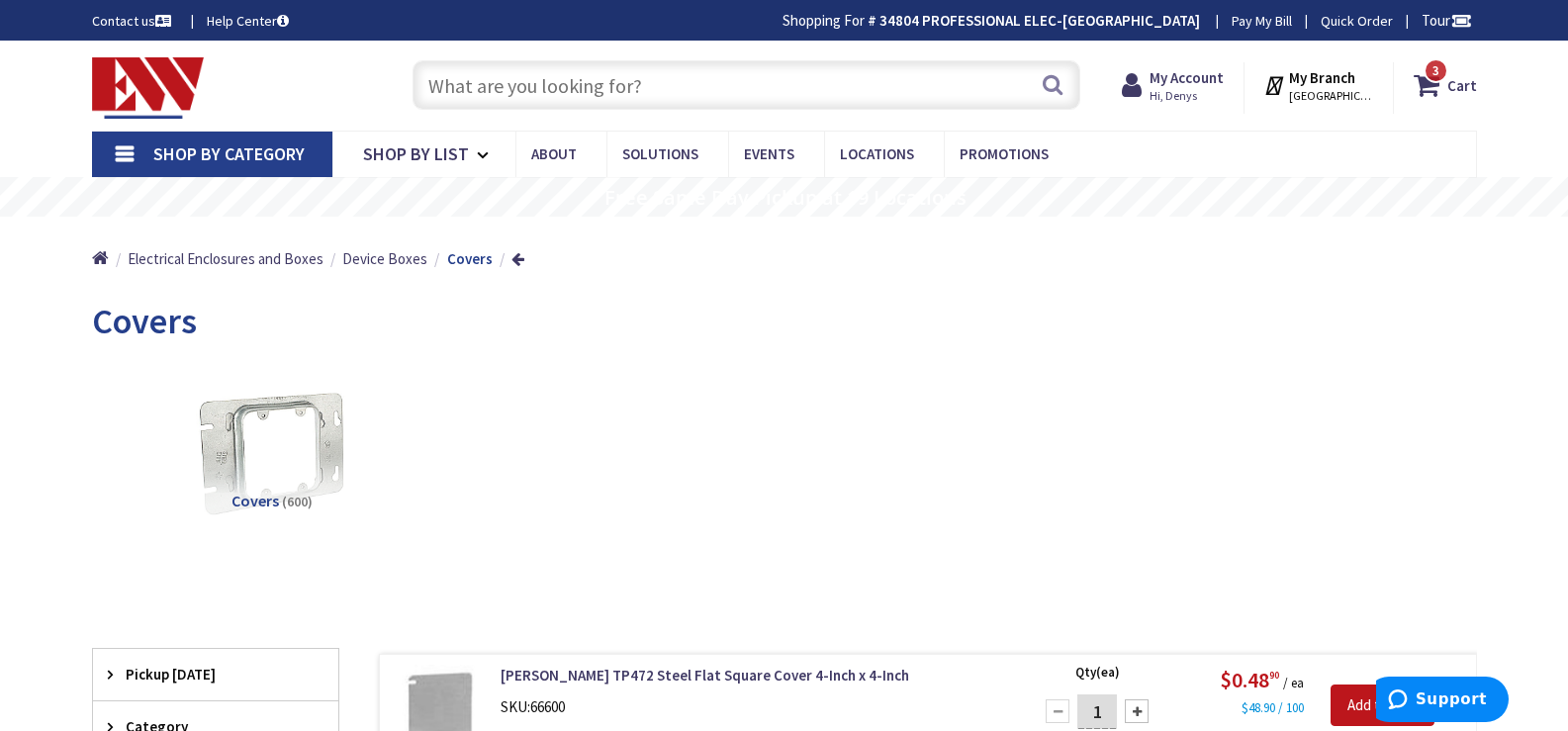
click at [607, 86] on input "text" at bounding box center [746, 85] width 667 height 50
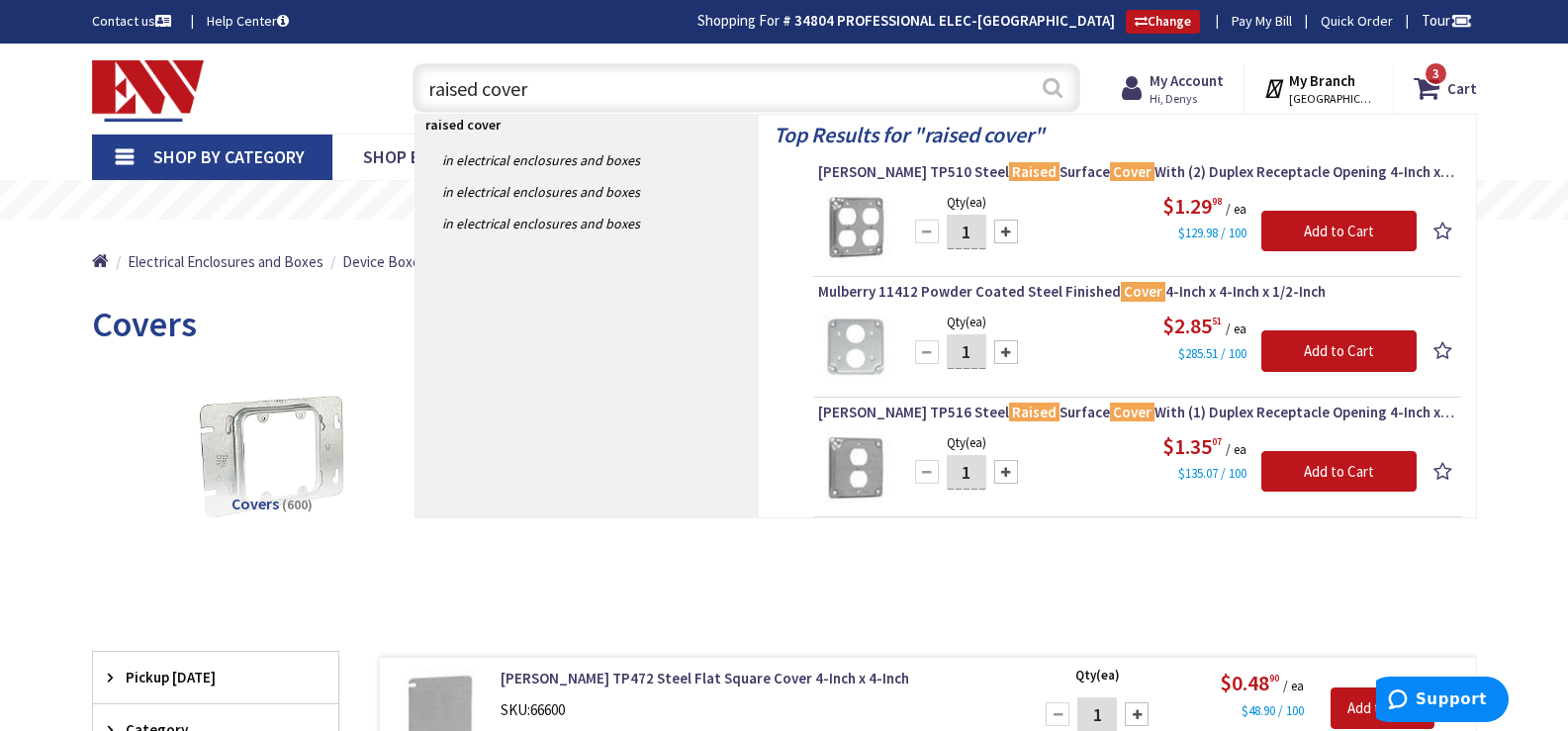
type input "raised cover"
click at [1058, 89] on button "Search" at bounding box center [1052, 87] width 26 height 45
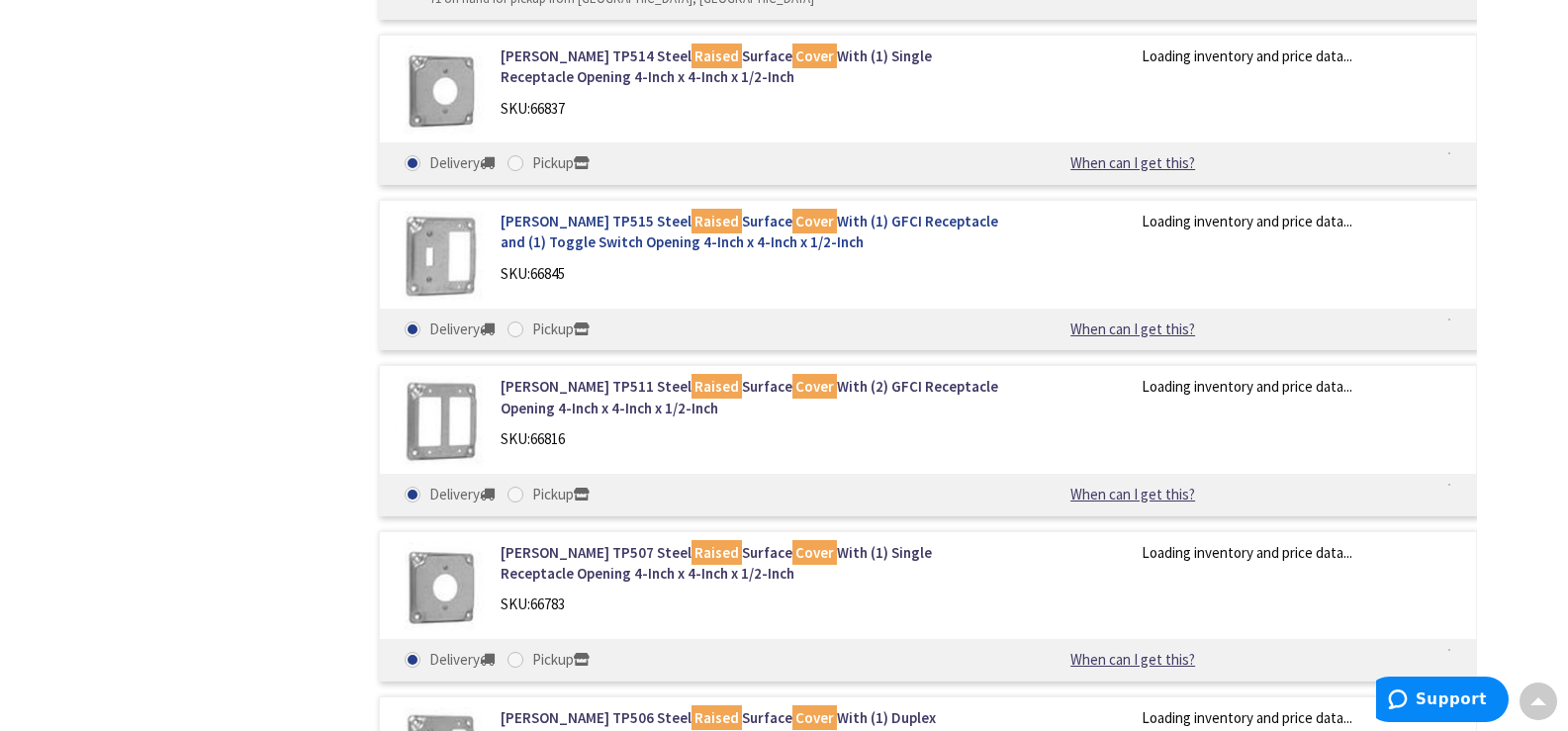
scroll to position [1784, 0]
click at [637, 543] on link "Crouse-Hinds TP507 Steel Raised Surface Cover With (1) Single Receptacle Openin…" at bounding box center [752, 564] width 504 height 43
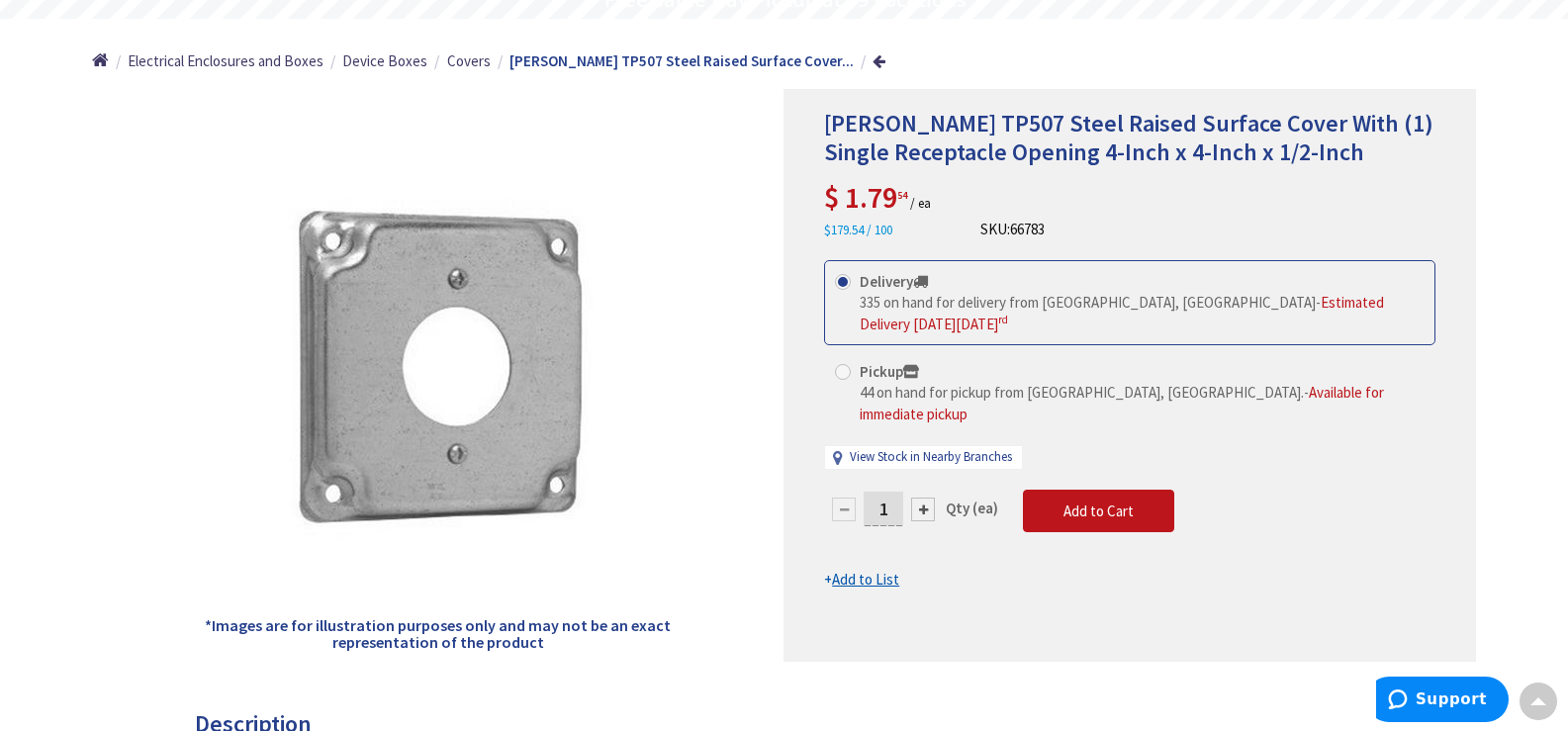
scroll to position [102, 0]
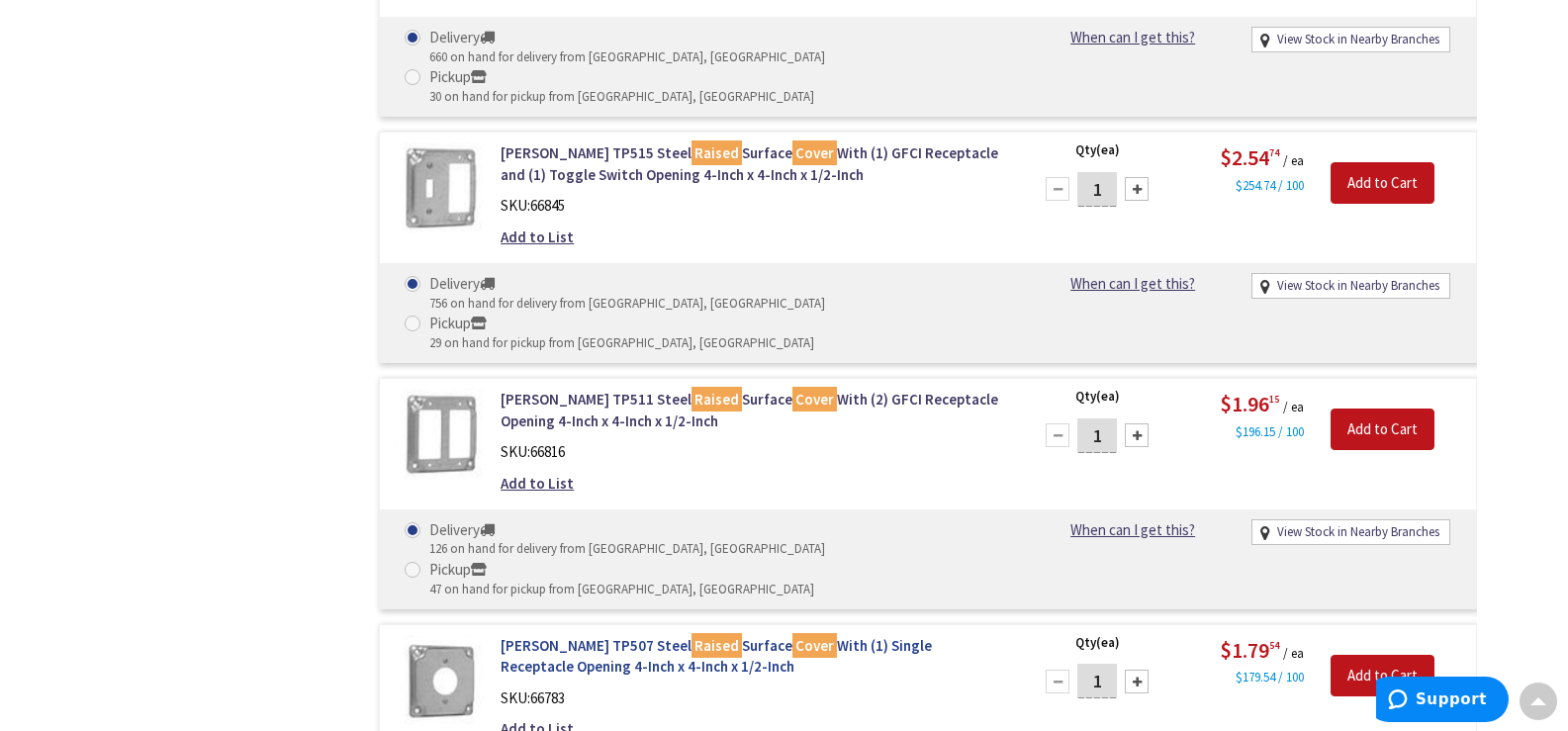
scroll to position [1982, 0]
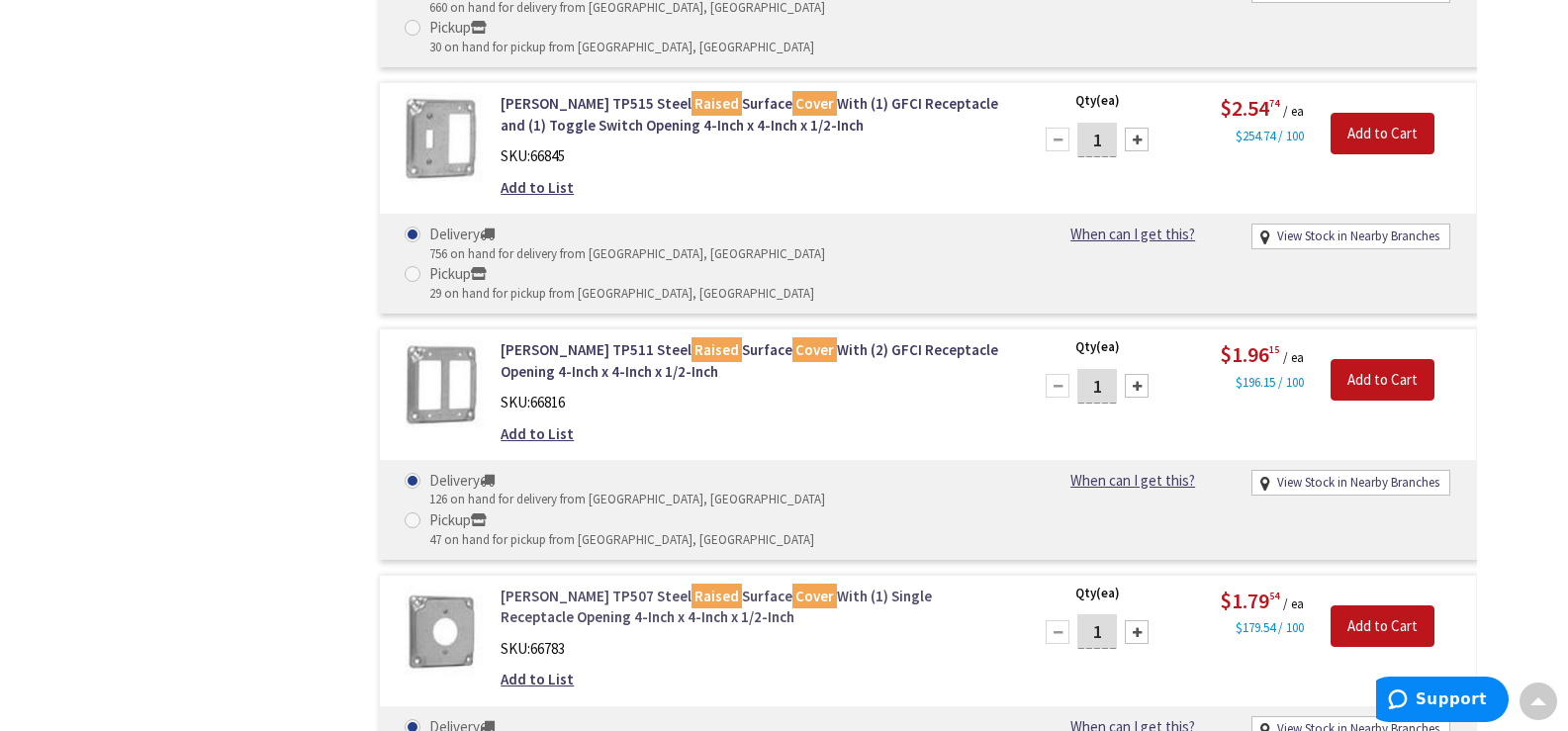
click at [615, 585] on link "Crouse-Hinds TP507 Steel Raised Surface Cover With (1) Single Receptacle Openin…" at bounding box center [752, 606] width 504 height 43
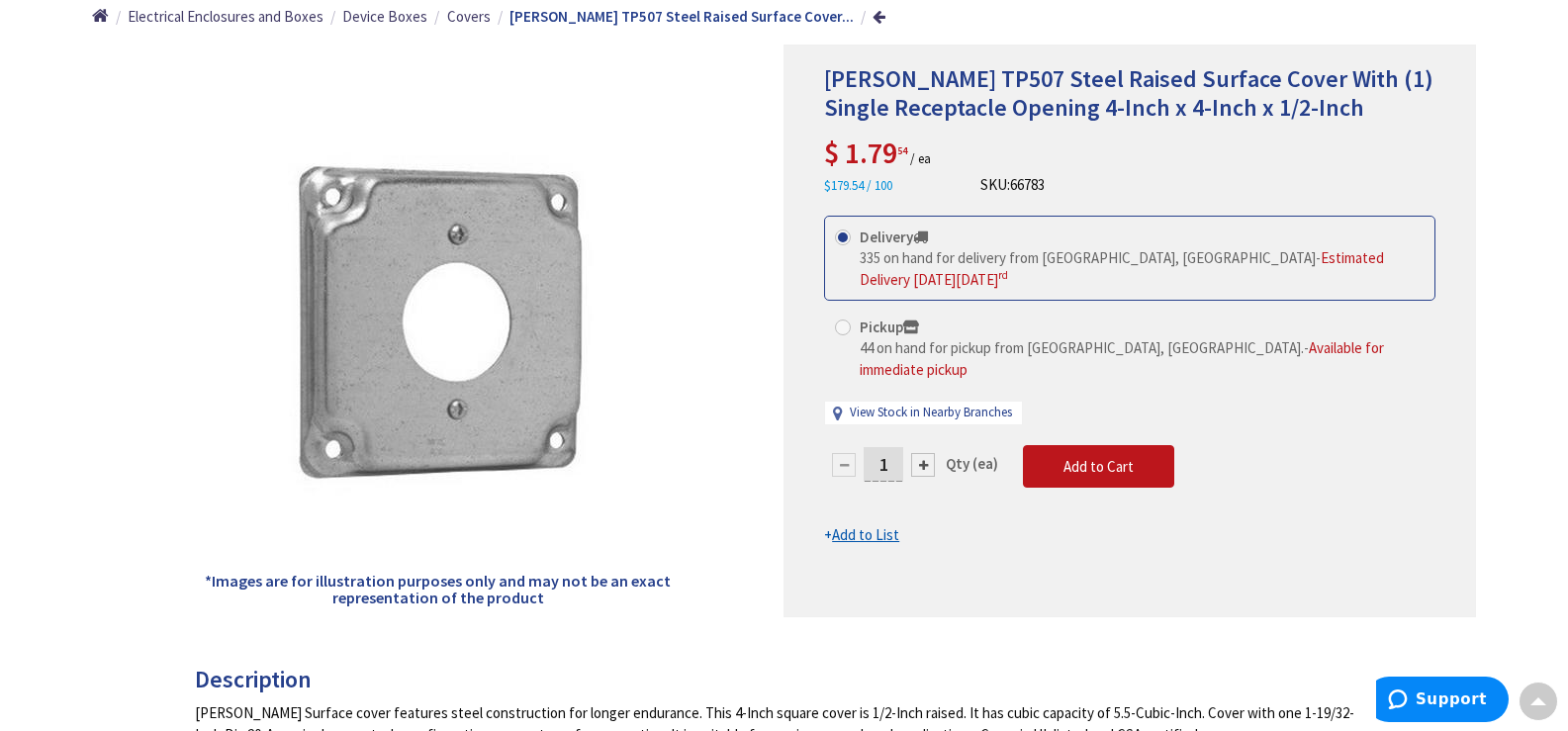
scroll to position [201, 0]
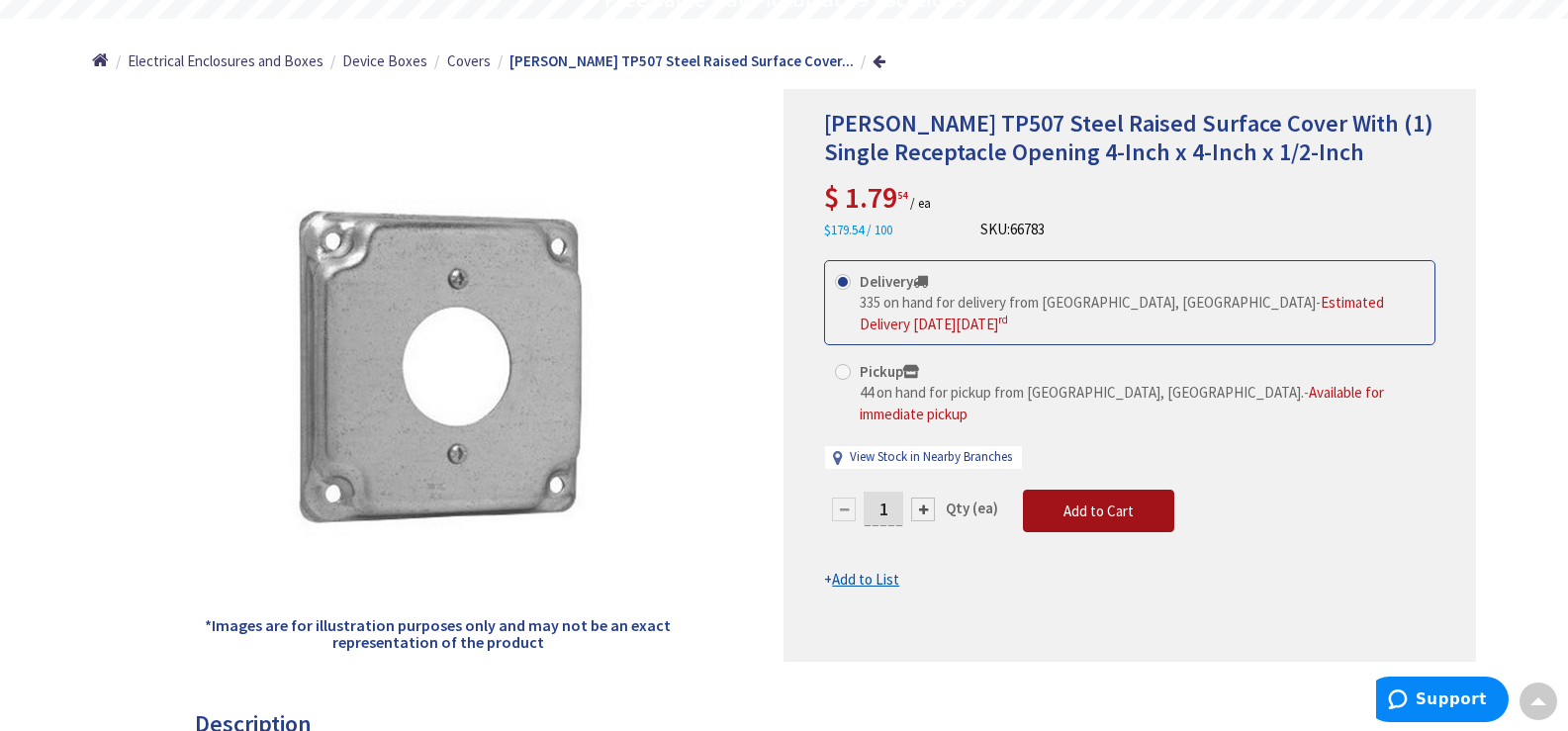
click at [1081, 502] on span "Add to Cart" at bounding box center [1098, 511] width 70 height 19
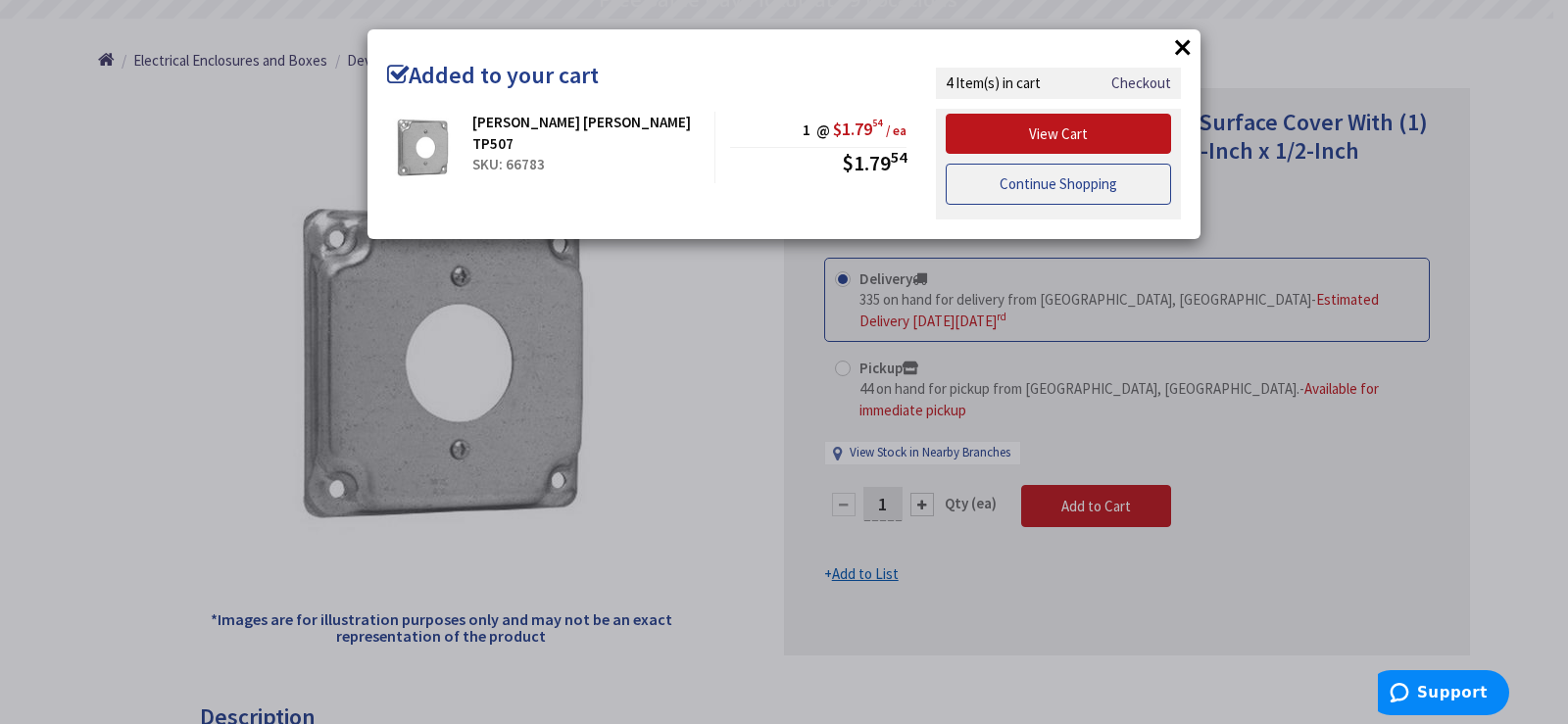
click at [1104, 186] on link "Continue Shopping" at bounding box center [1058, 184] width 226 height 41
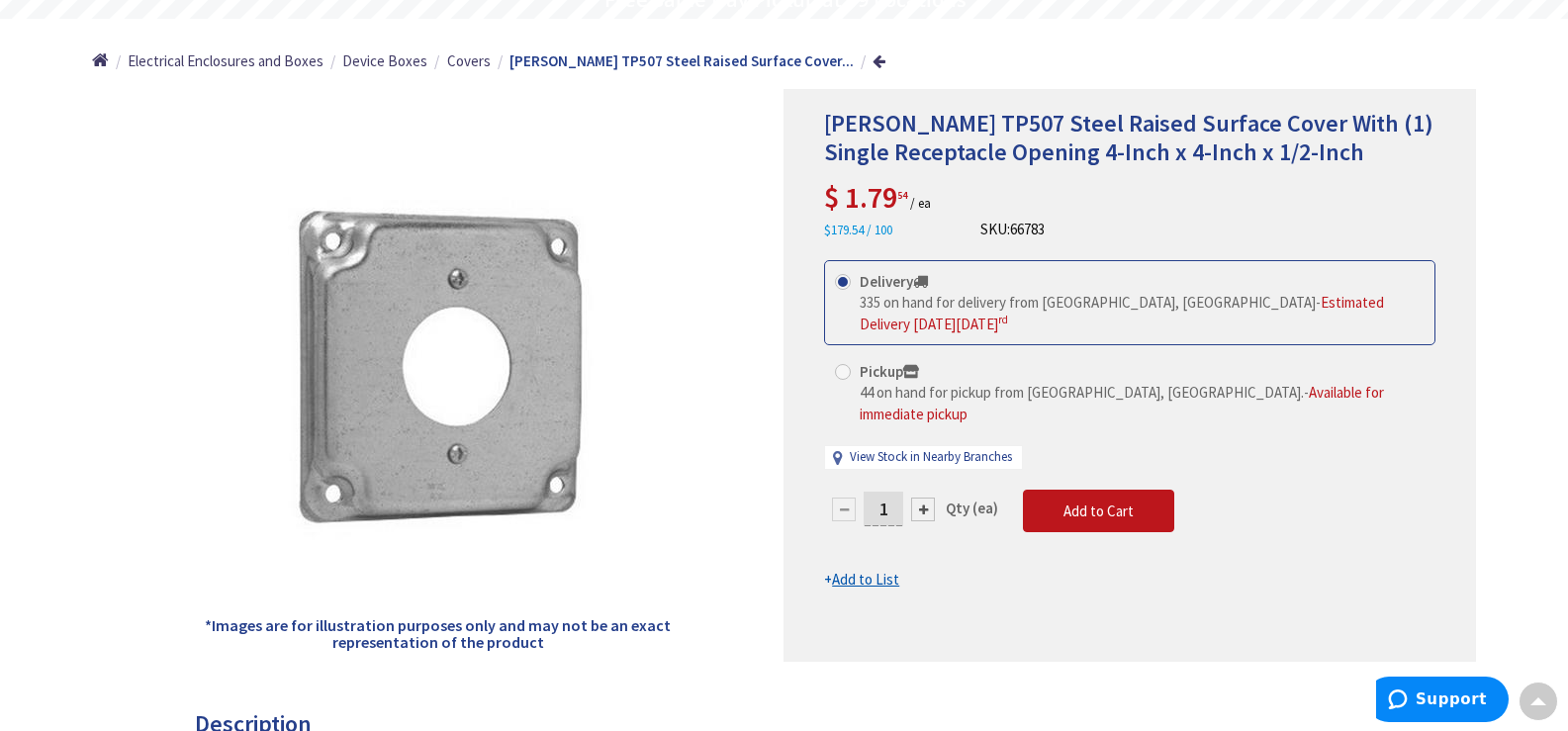
drag, startPoint x: 1115, startPoint y: 191, endPoint x: 749, endPoint y: 304, distance: 383.0
click at [749, 304] on div "*Images are for illustration purposes only and may not be an exact representati…" at bounding box center [438, 375] width 692 height 573
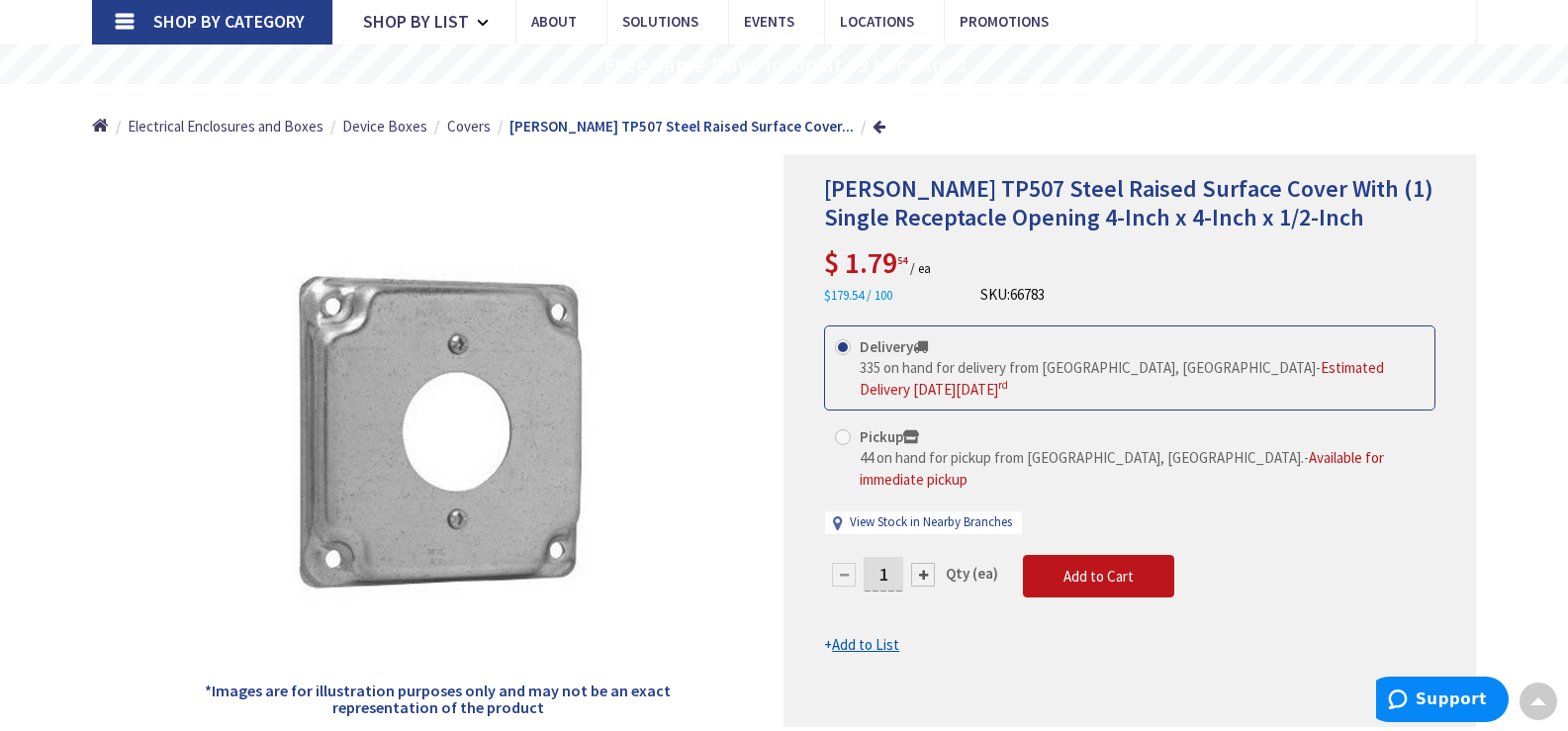
scroll to position [0, 0]
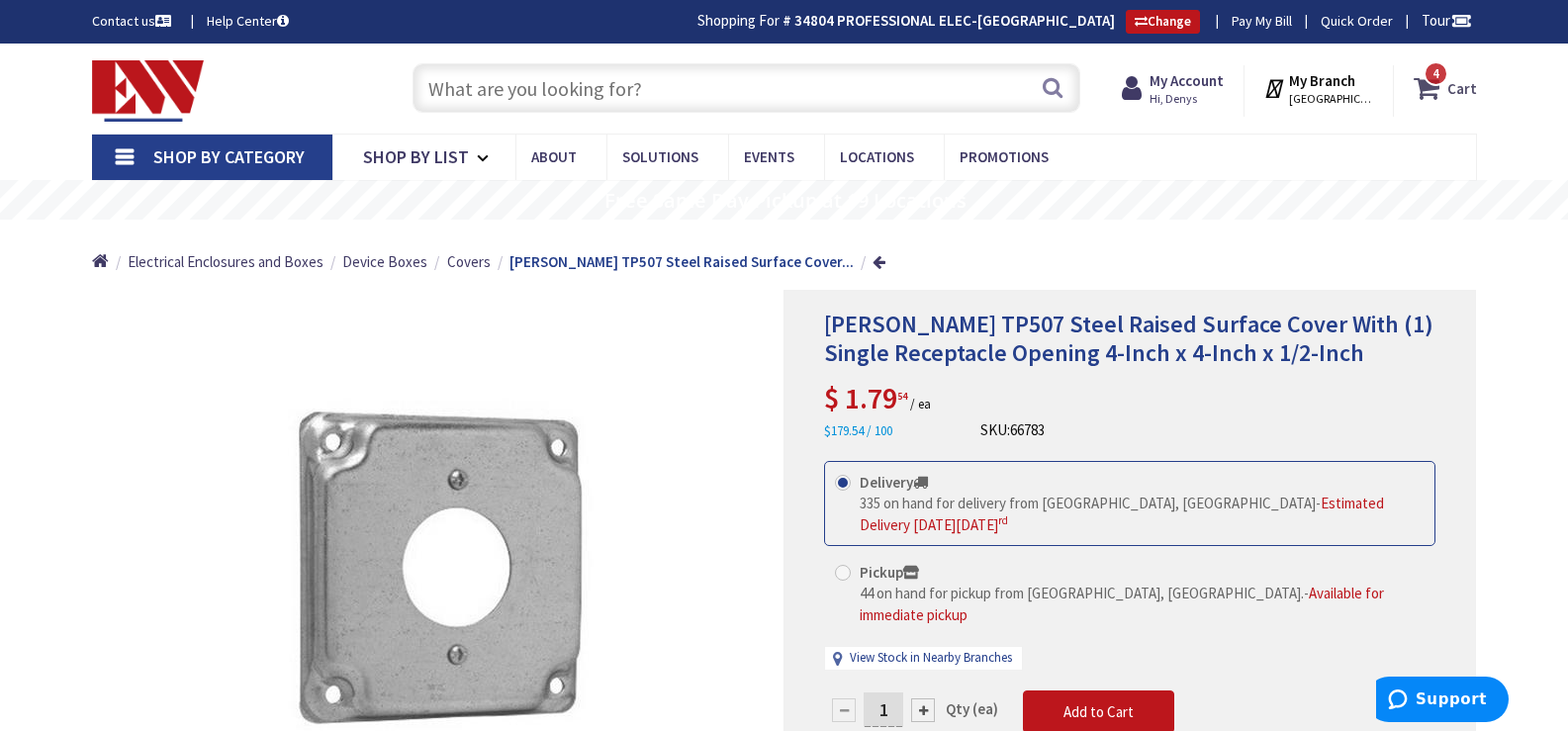
click at [1452, 82] on strong "Cart" at bounding box center [1462, 88] width 30 height 36
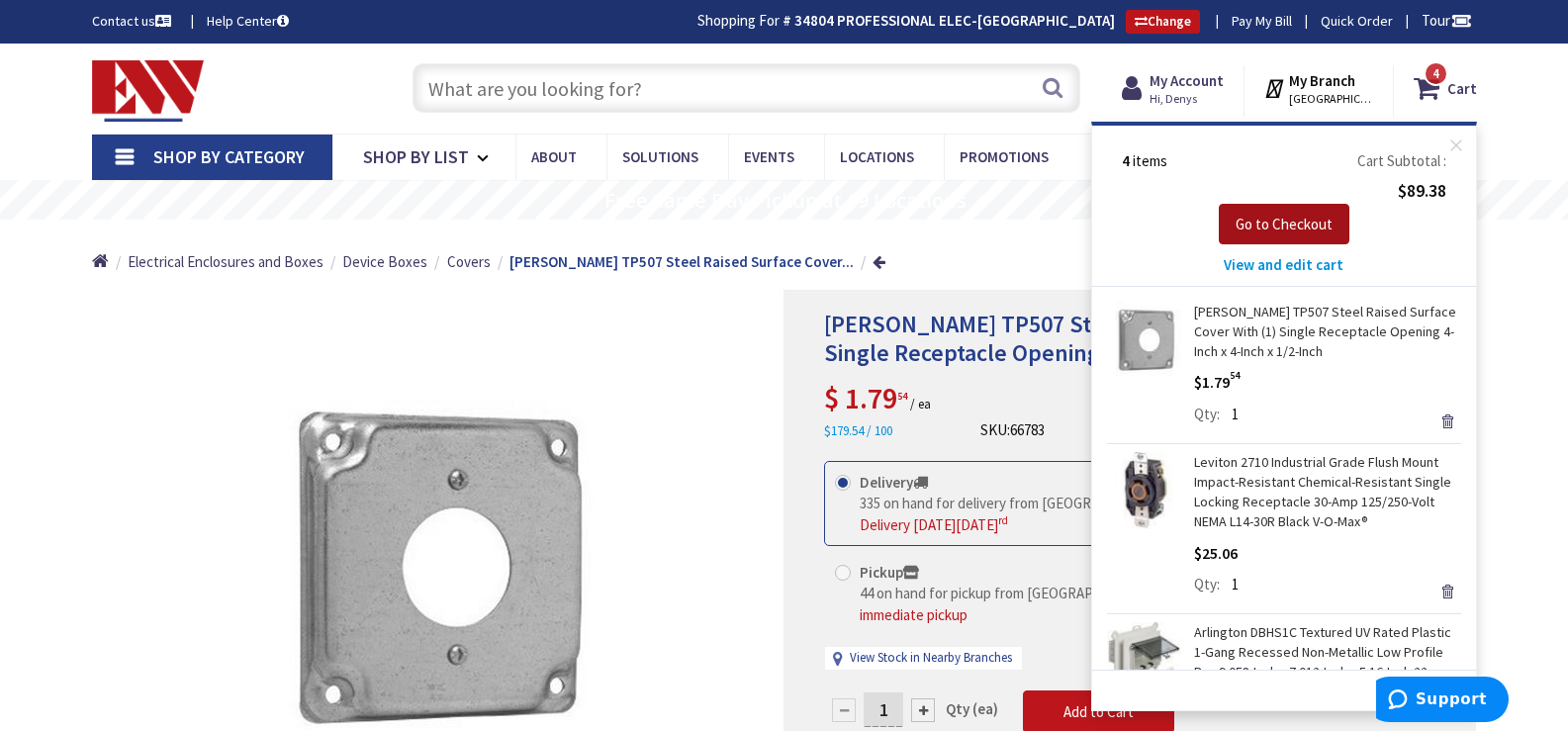
click at [1302, 225] on span "Go to Checkout" at bounding box center [1284, 224] width 97 height 19
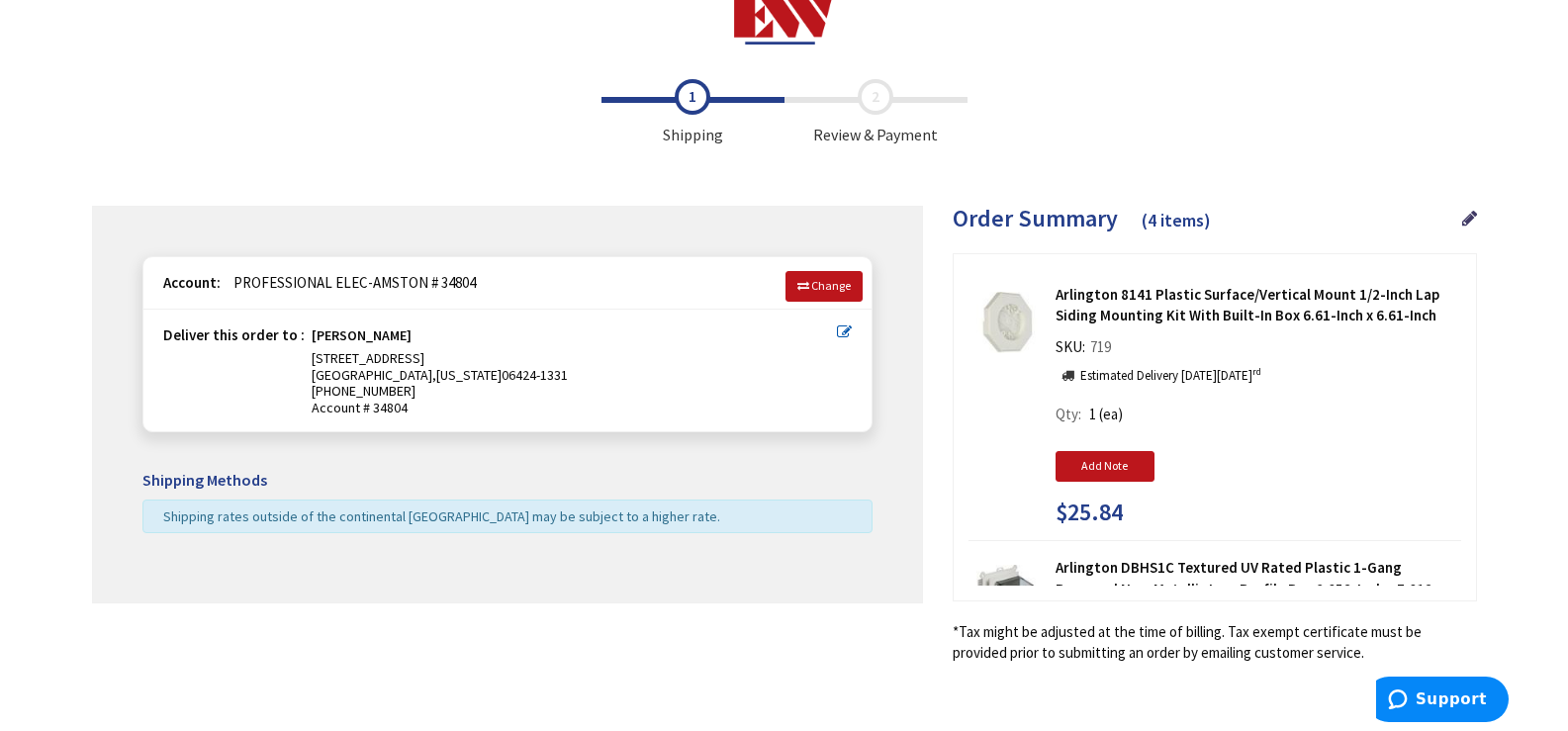
scroll to position [52, 0]
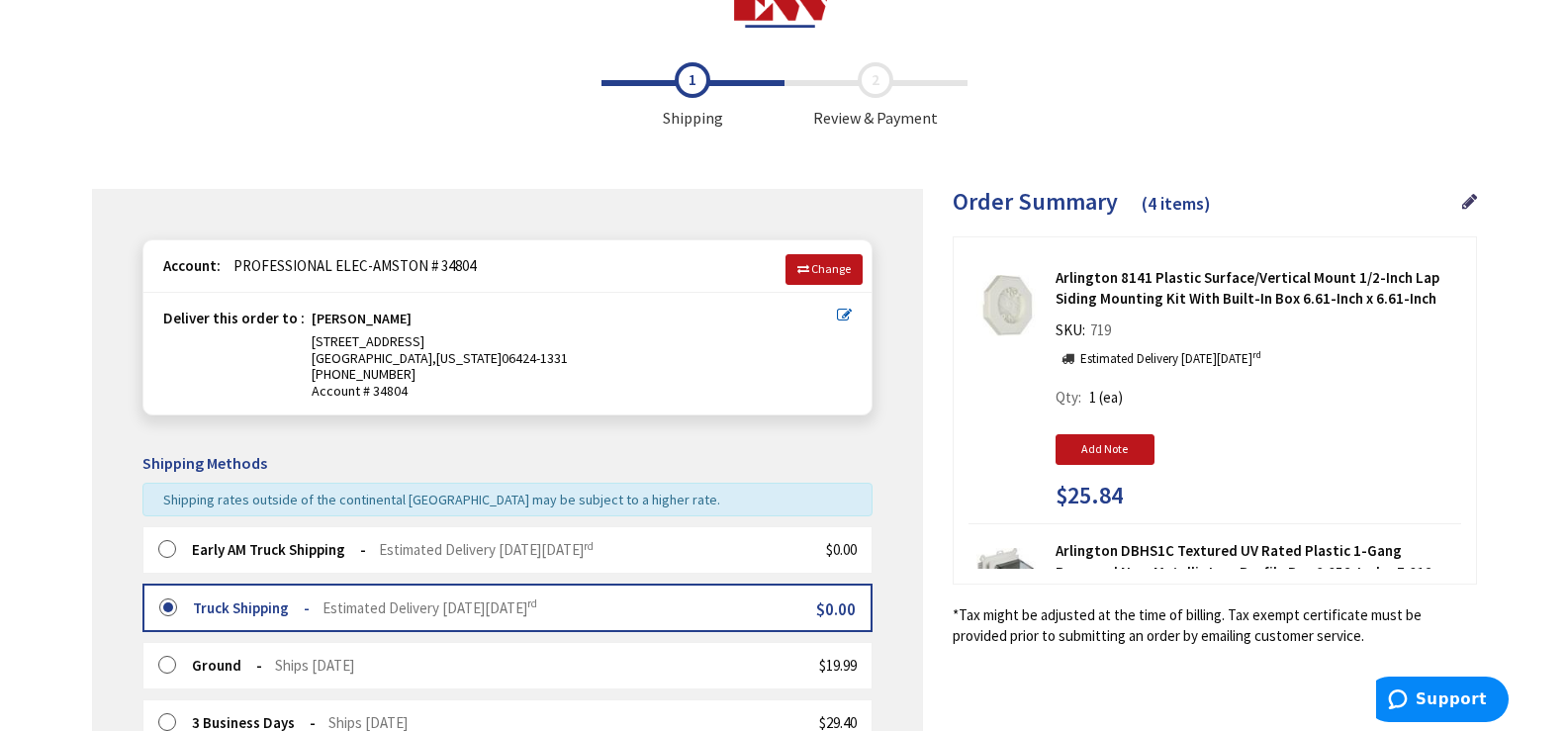
click at [164, 542] on label at bounding box center [173, 551] width 31 height 20
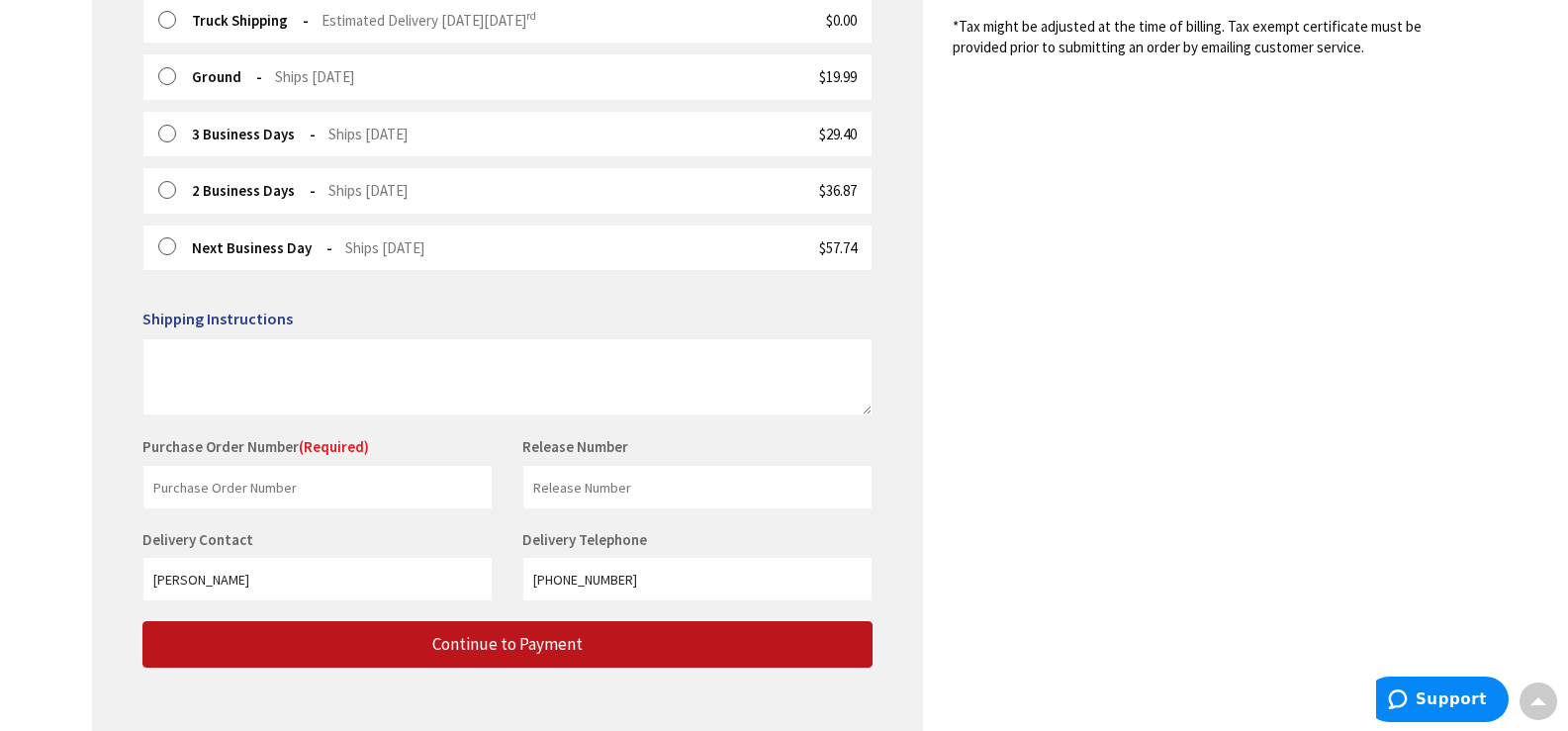
scroll to position [731, 0]
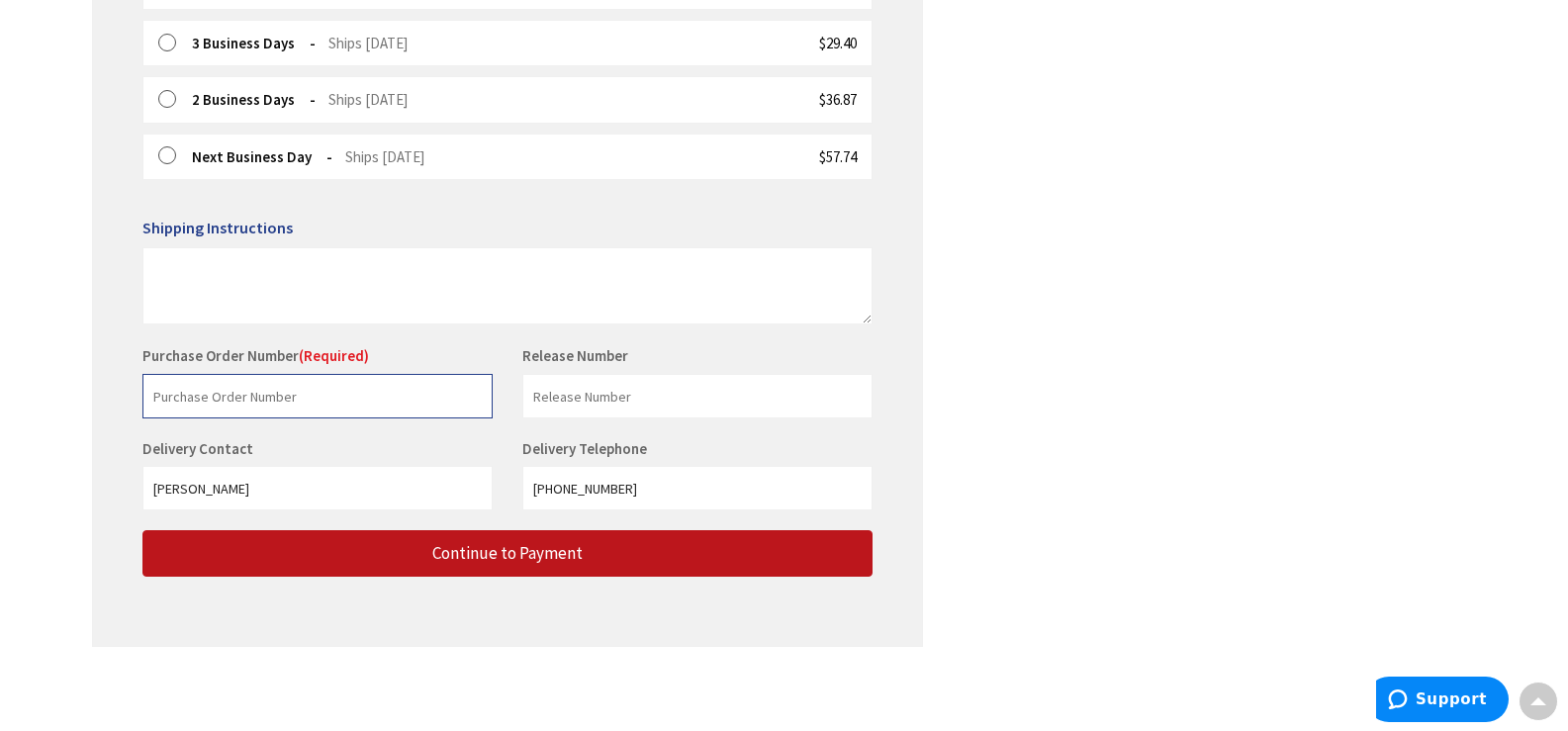
click at [290, 395] on input "text" at bounding box center [318, 396] width 350 height 45
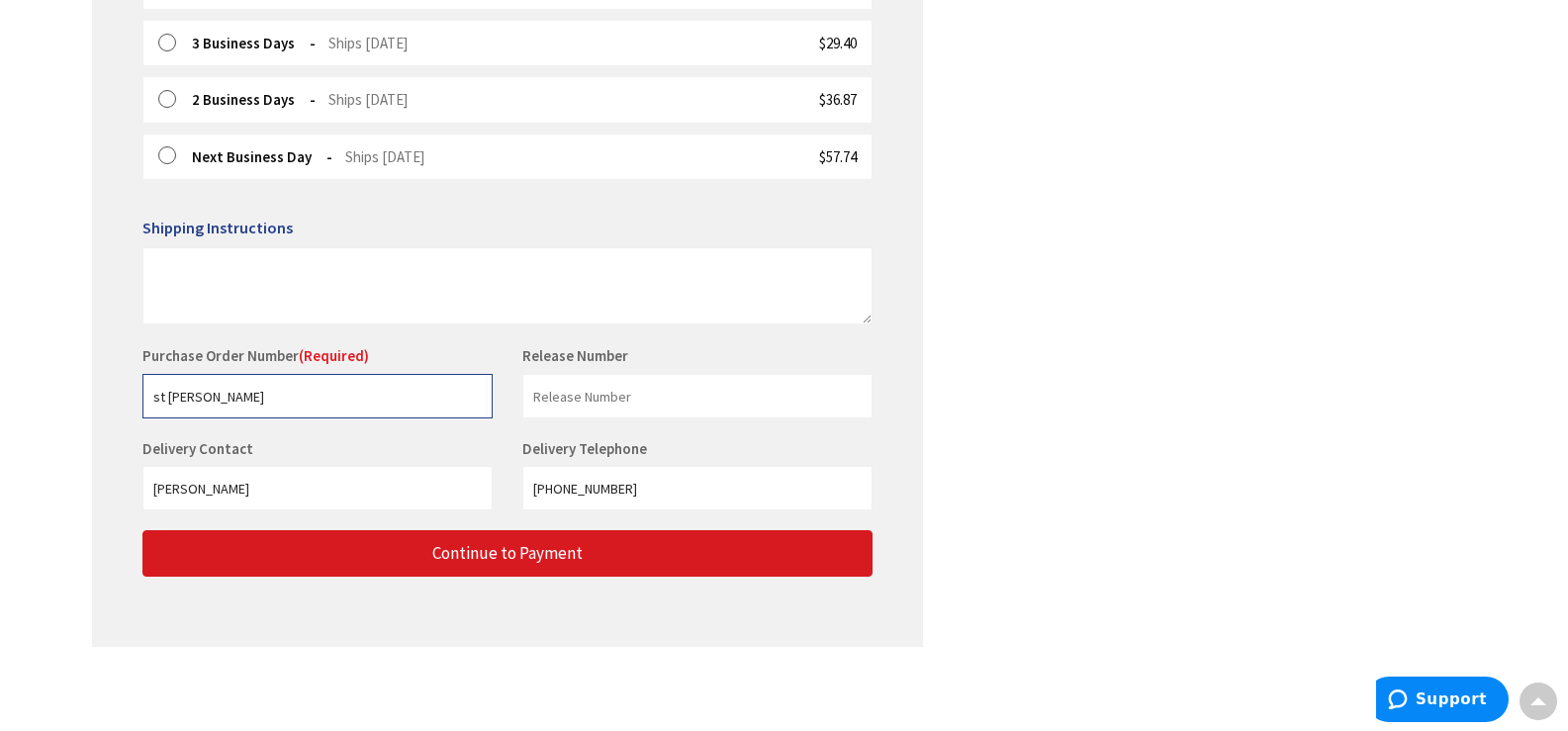
type input "st andrews"
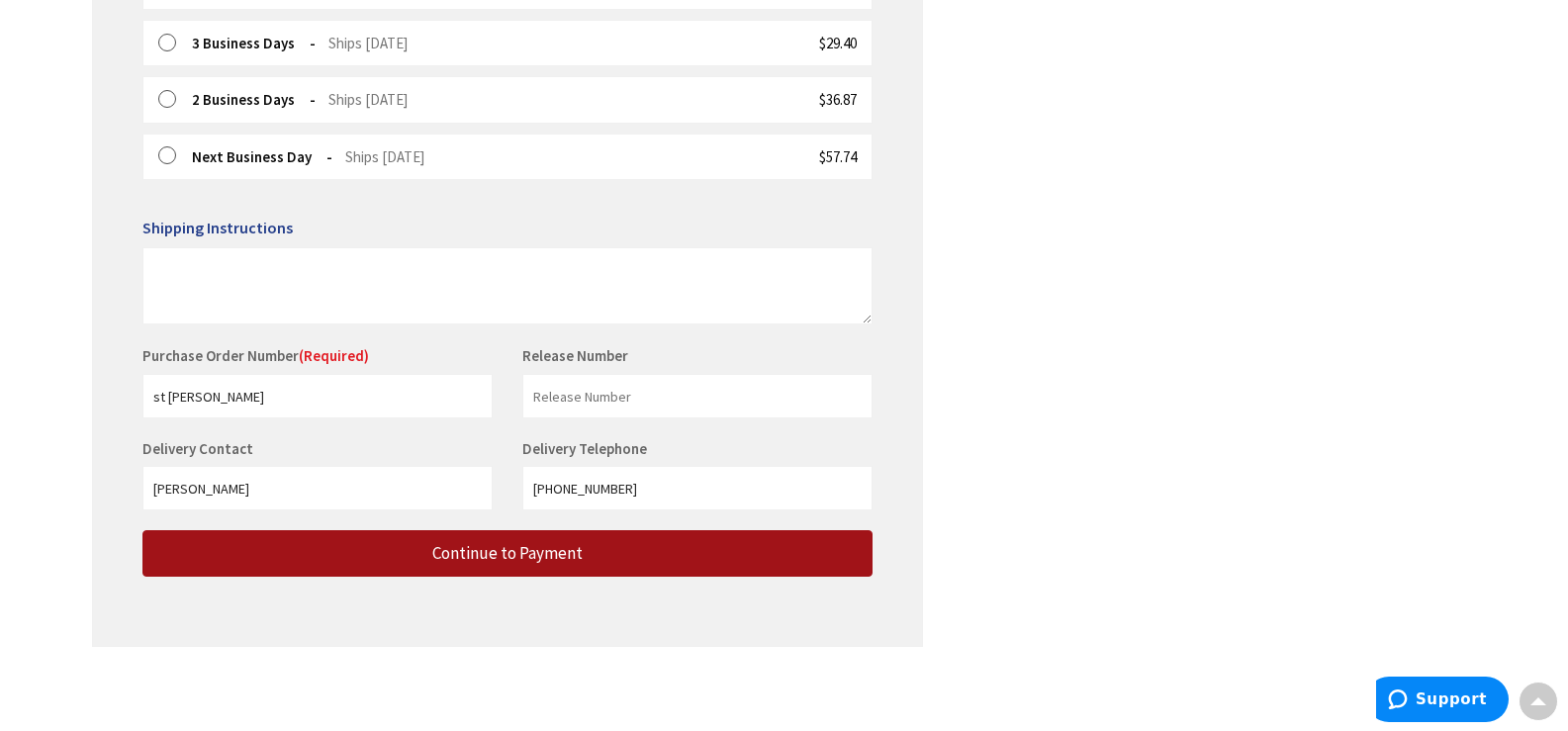
click at [381, 565] on button "Continue to Payment" at bounding box center [507, 554] width 730 height 47
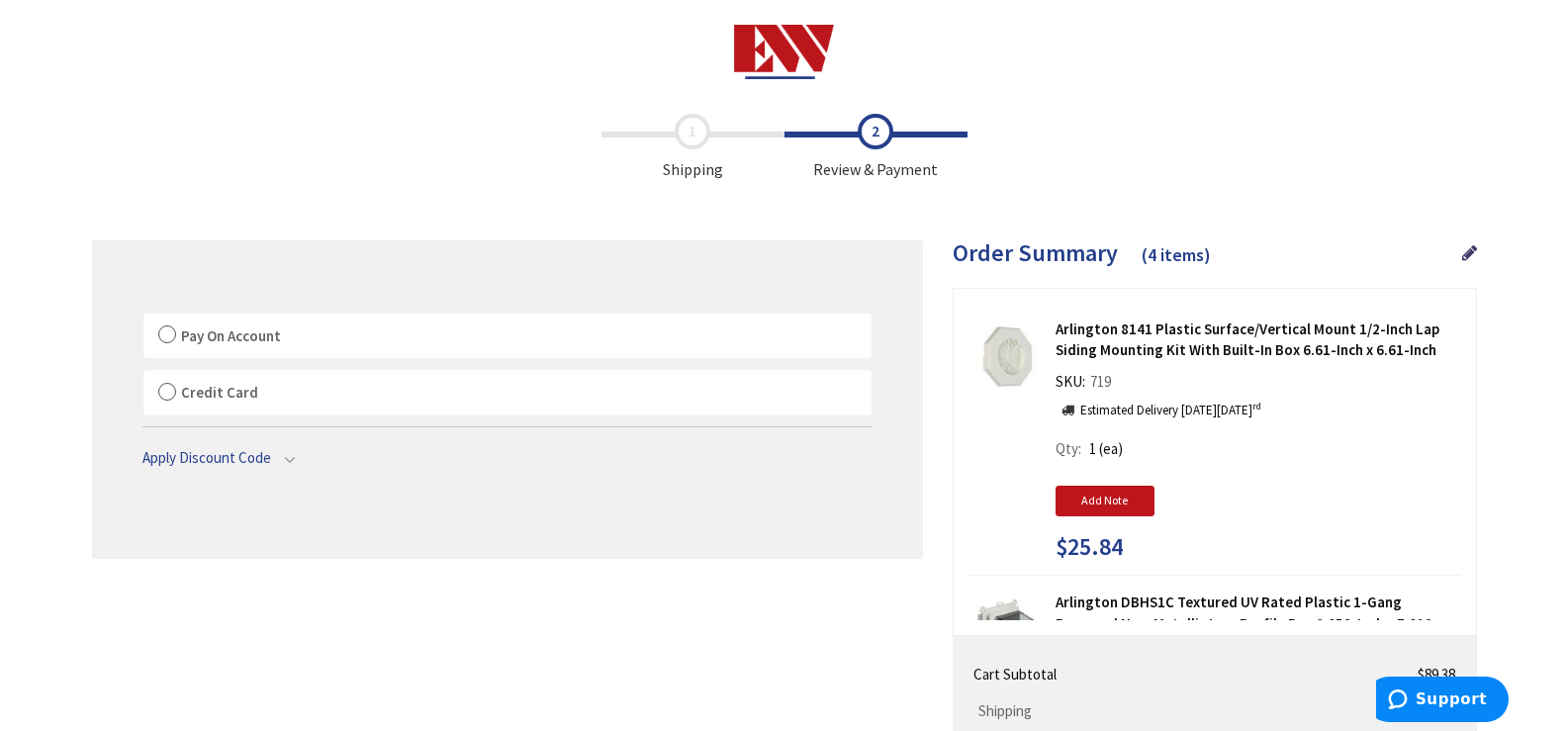
click at [167, 329] on label "Pay On Account" at bounding box center [507, 337] width 728 height 46
click at [169, 329] on label "Pay On Account" at bounding box center [507, 337] width 728 height 46
click at [144, 318] on input "Pay On Account" at bounding box center [144, 318] width 0 height 0
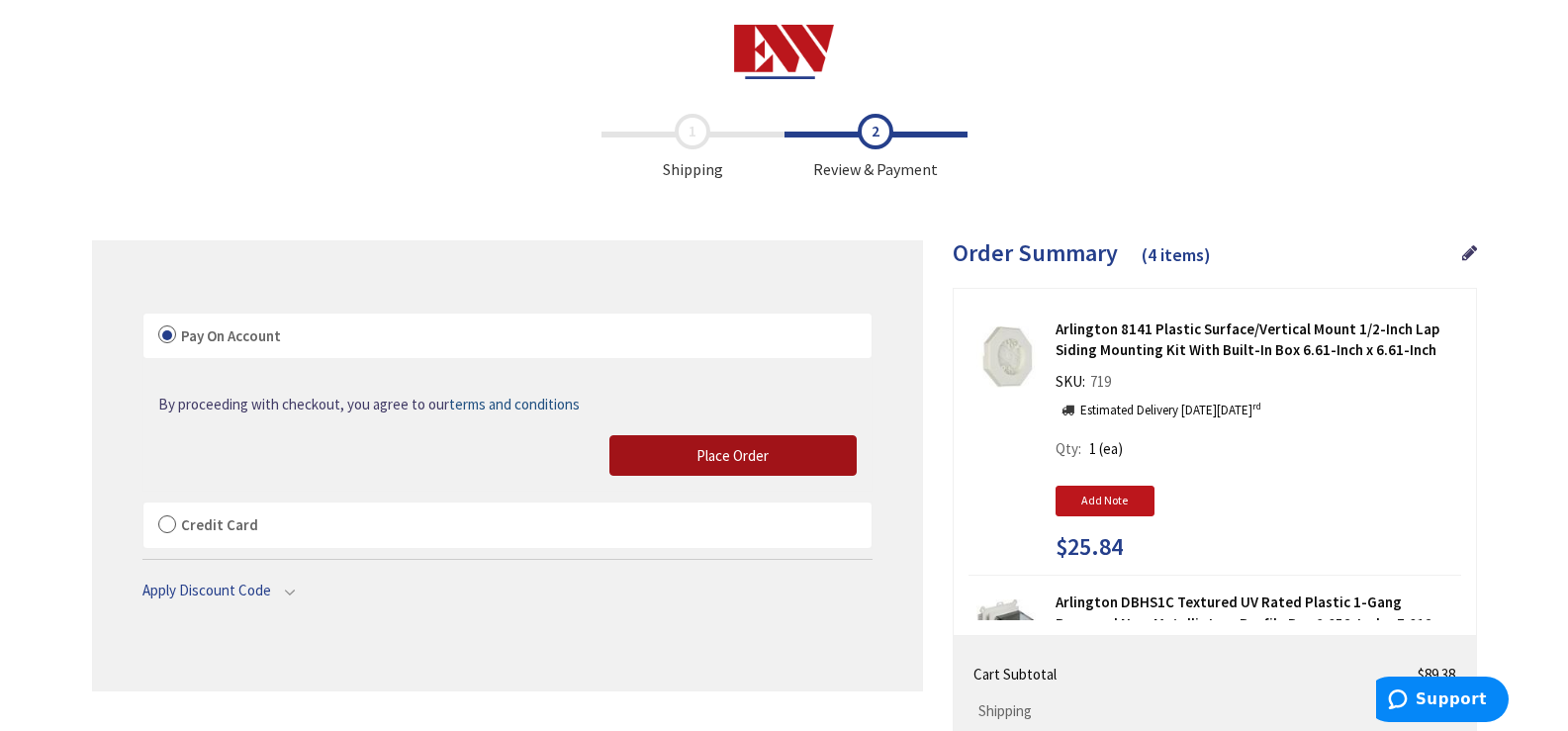
click at [681, 455] on button "Place Order" at bounding box center [733, 457] width 247 height 42
